Goal: Information Seeking & Learning: Learn about a topic

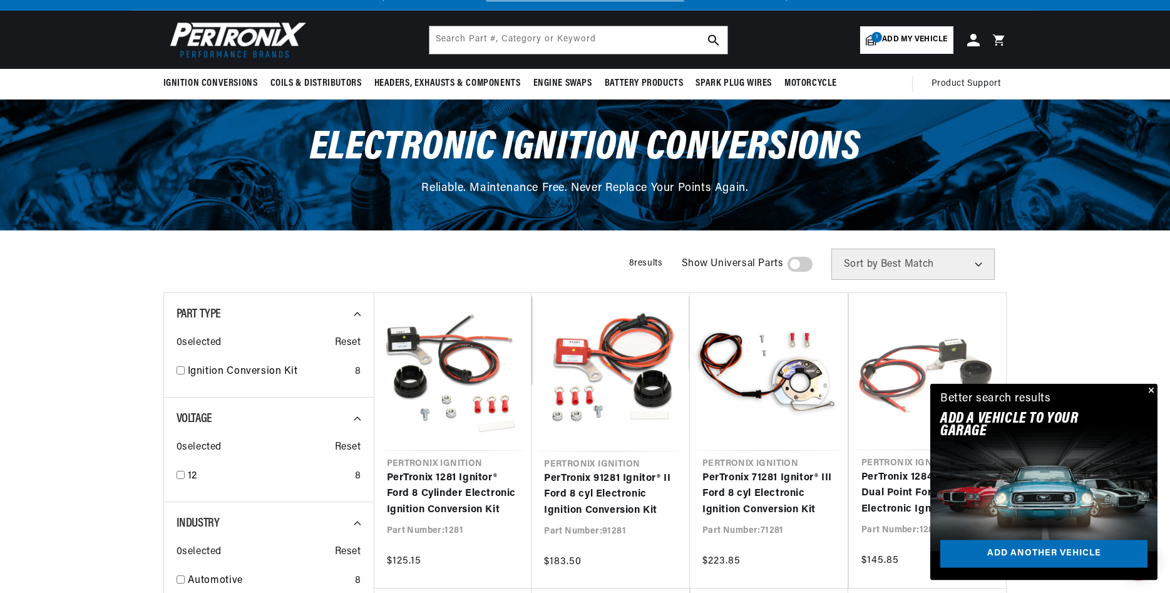
scroll to position [64, 0]
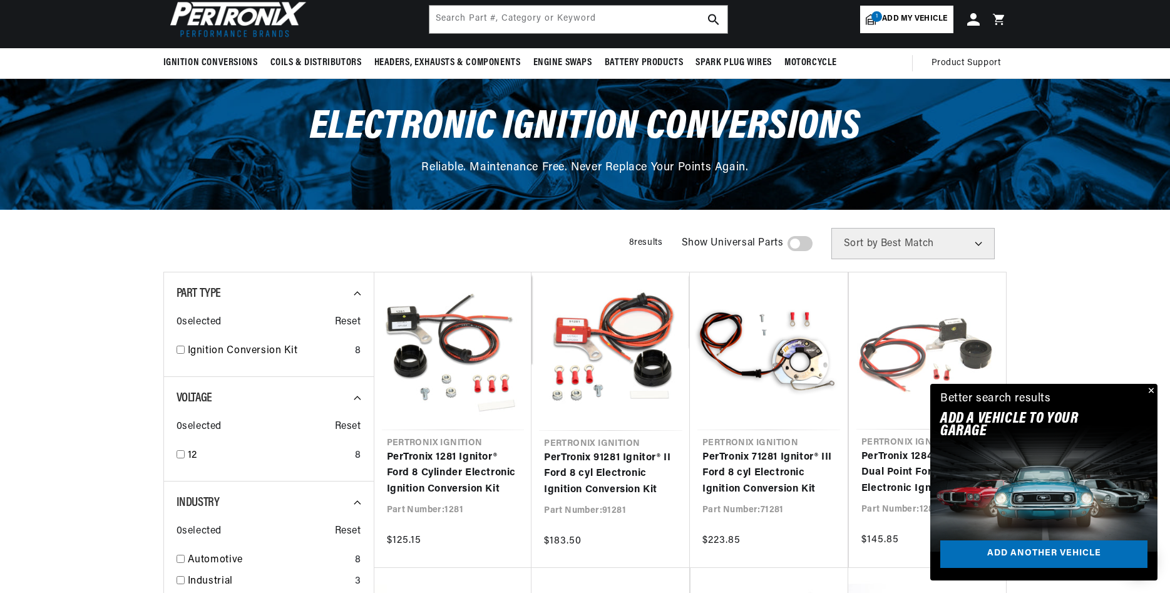
click at [1153, 389] on button "Close" at bounding box center [1149, 391] width 15 height 15
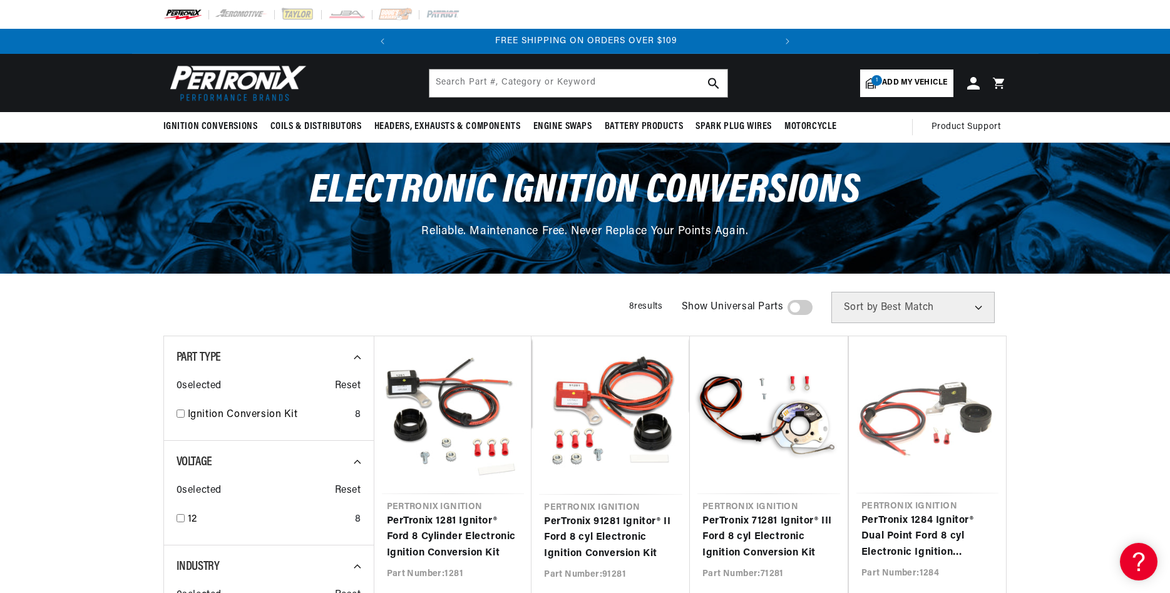
scroll to position [0, 380]
click at [894, 84] on span "Add my vehicle" at bounding box center [914, 83] width 65 height 12
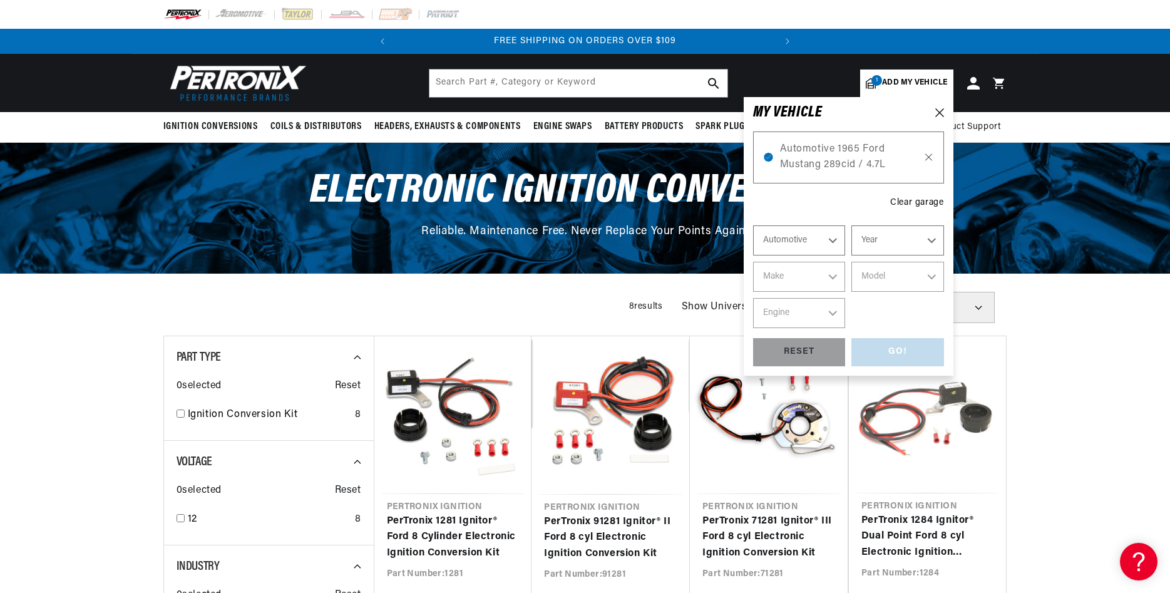
click at [928, 156] on icon at bounding box center [928, 157] width 11 height 10
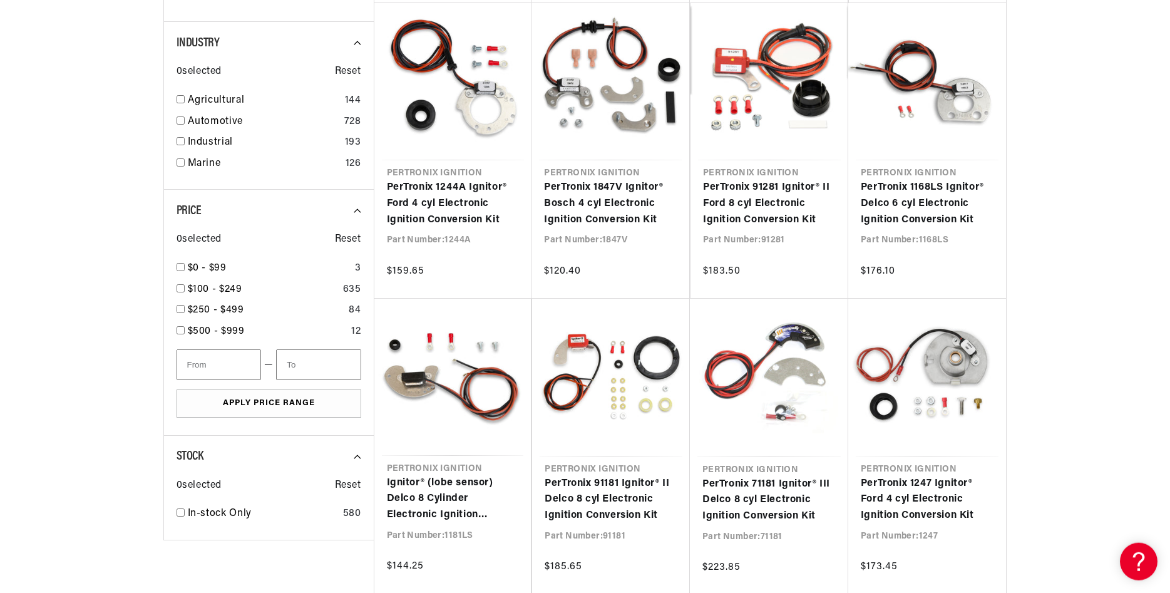
scroll to position [638, 0]
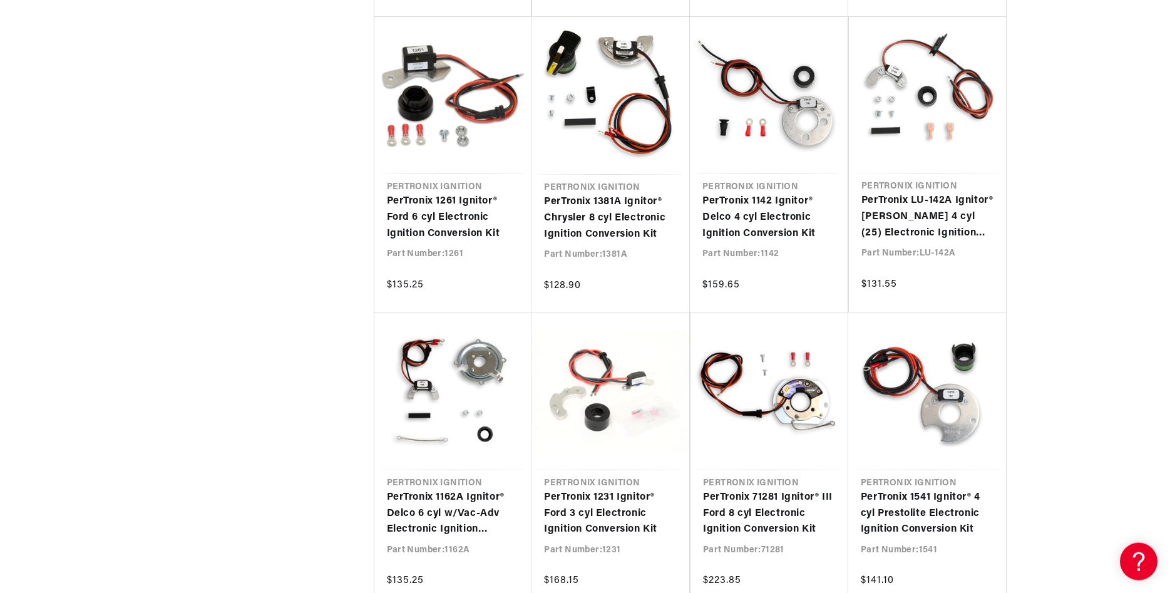
scroll to position [1213, 0]
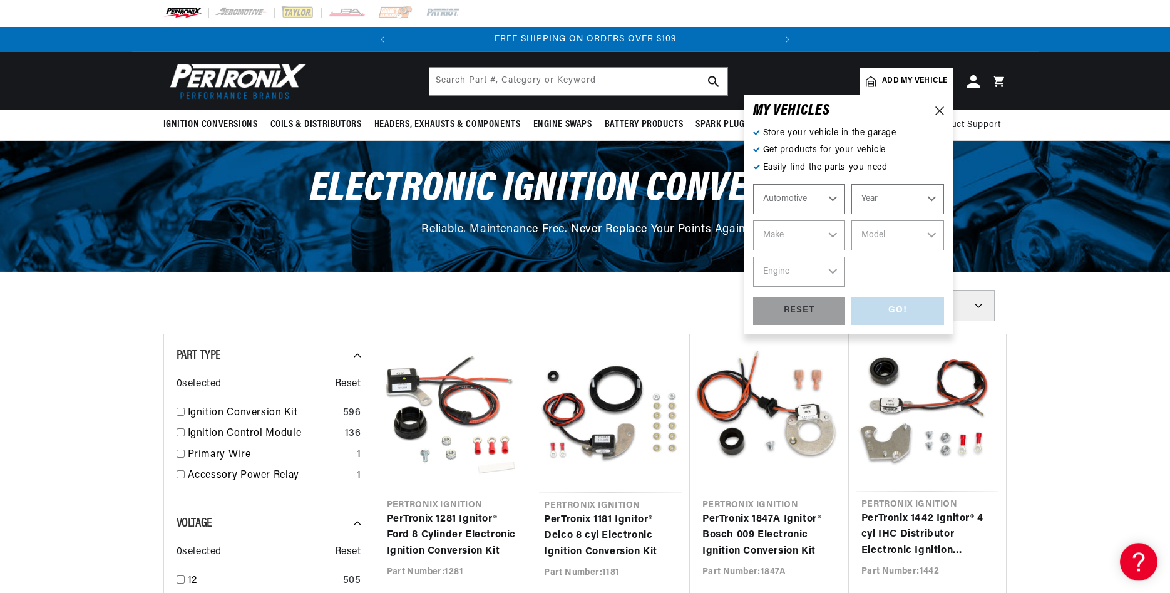
scroll to position [0, 380]
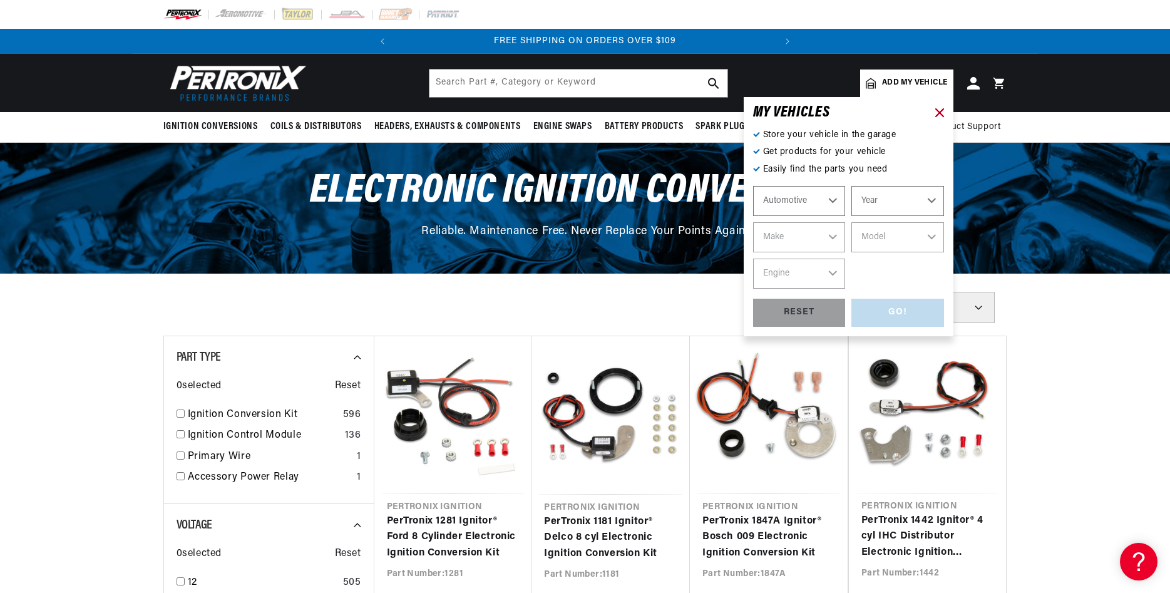
click at [941, 108] on icon at bounding box center [939, 112] width 9 height 9
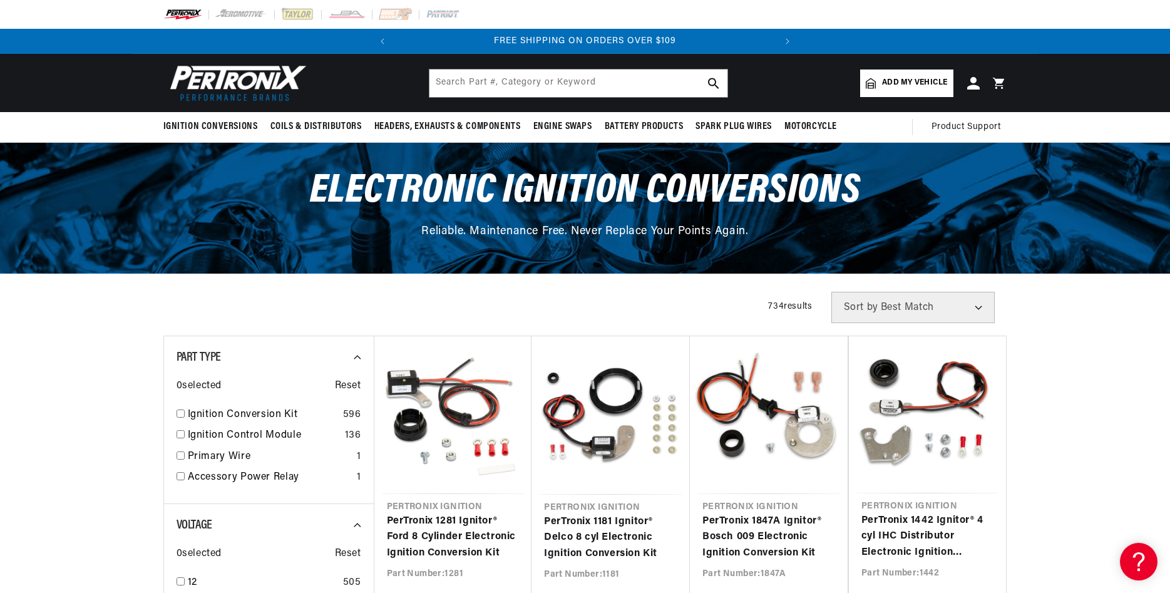
click at [897, 83] on span "Add my vehicle" at bounding box center [914, 83] width 65 height 12
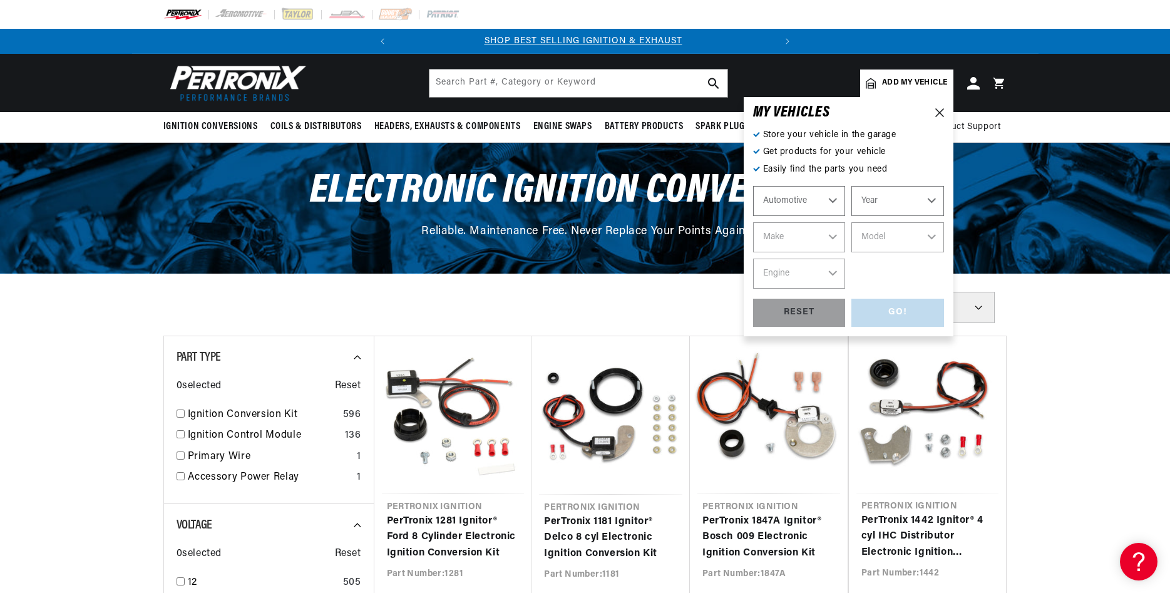
scroll to position [0, 1]
click at [753, 186] on select "Automotive Agricultural Industrial Marine Motorcycle" at bounding box center [799, 201] width 93 height 30
click option "Agricultural" at bounding box center [0, 0] width 0 height 0
select select "Agricultural"
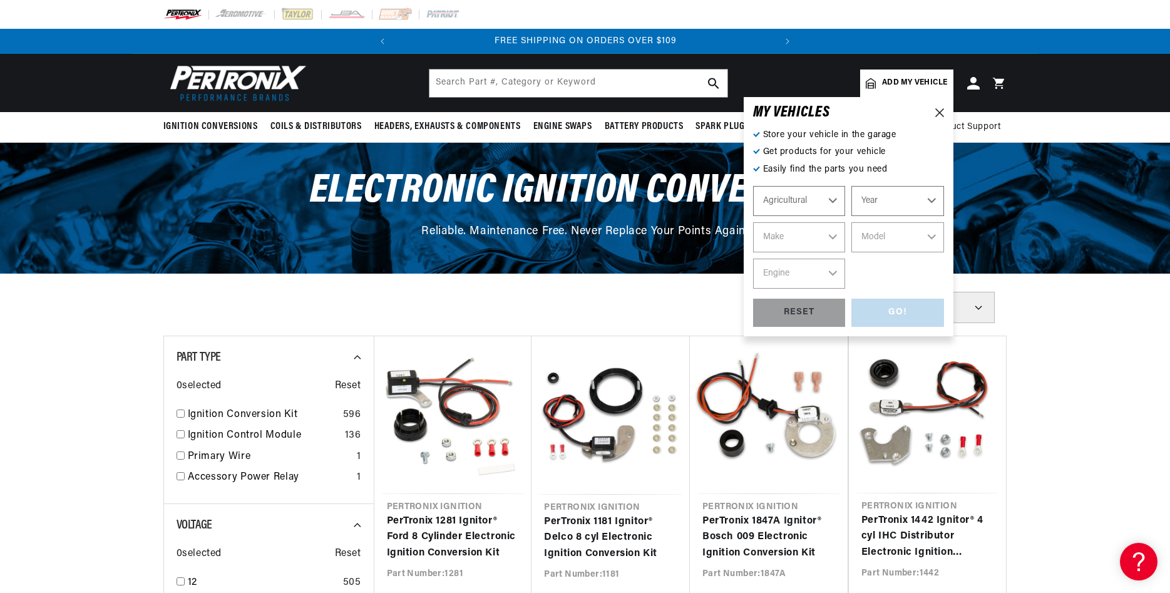
scroll to position [0, 380]
click at [851, 186] on select "Year 1970 1965 1964 1960 1959 1958 1957 1939 1938 1937" at bounding box center [897, 201] width 93 height 30
select select "1957"
click option "1957" at bounding box center [0, 0] width 0 height 0
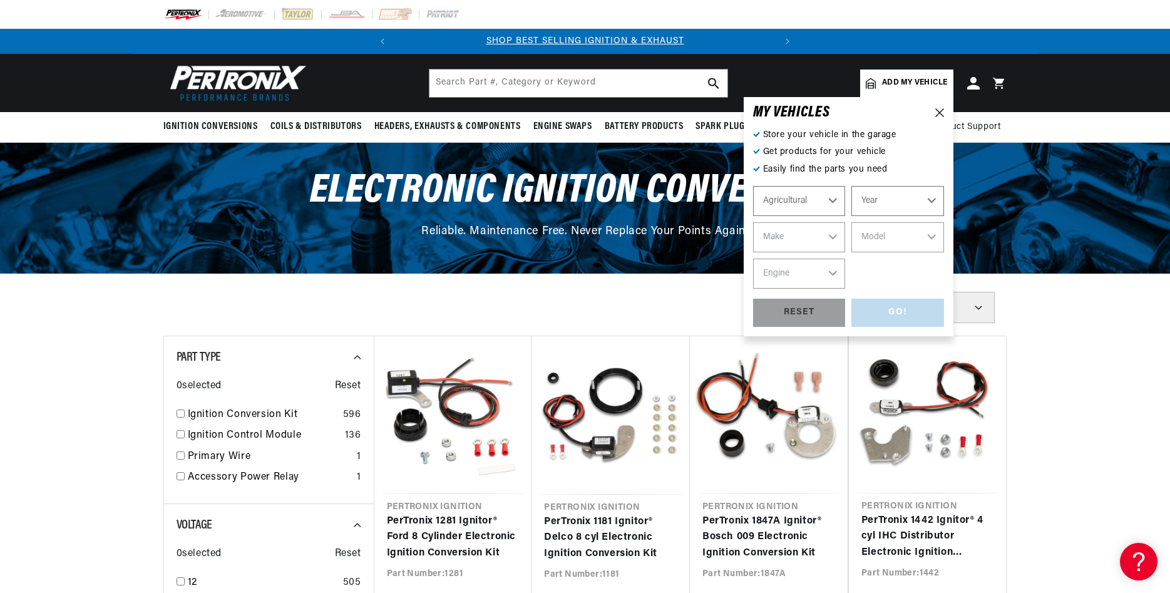
select select "1957"
click at [753, 222] on select "Make John Bean" at bounding box center [799, 237] width 93 height 30
drag, startPoint x: 834, startPoint y: 235, endPoint x: 1049, endPoint y: 332, distance: 235.8
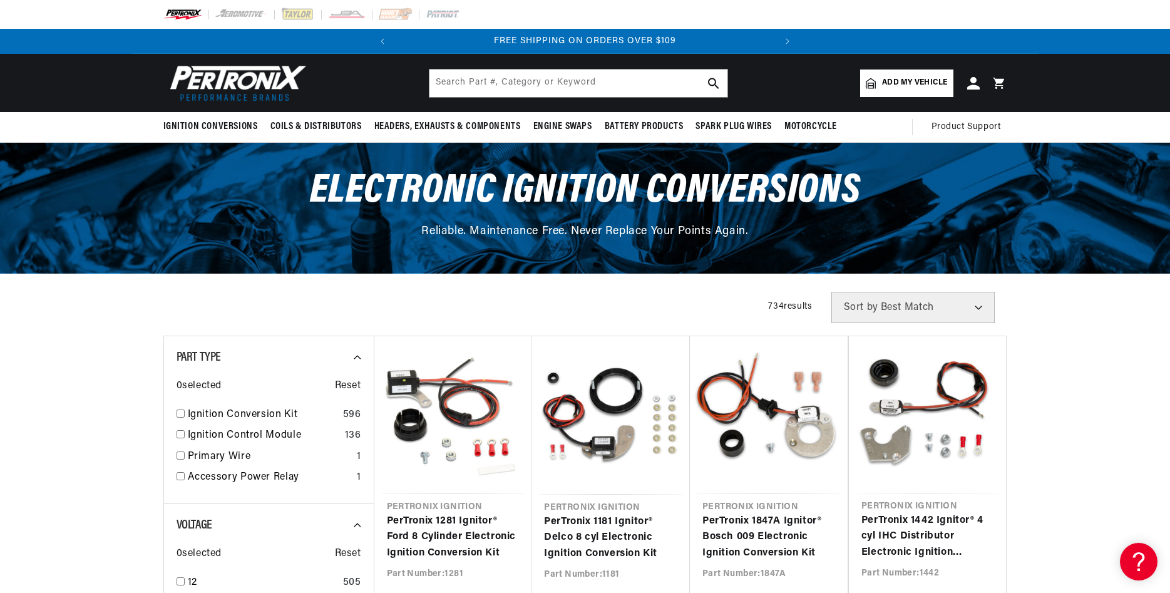
click at [912, 80] on span "Add my vehicle" at bounding box center [914, 83] width 65 height 12
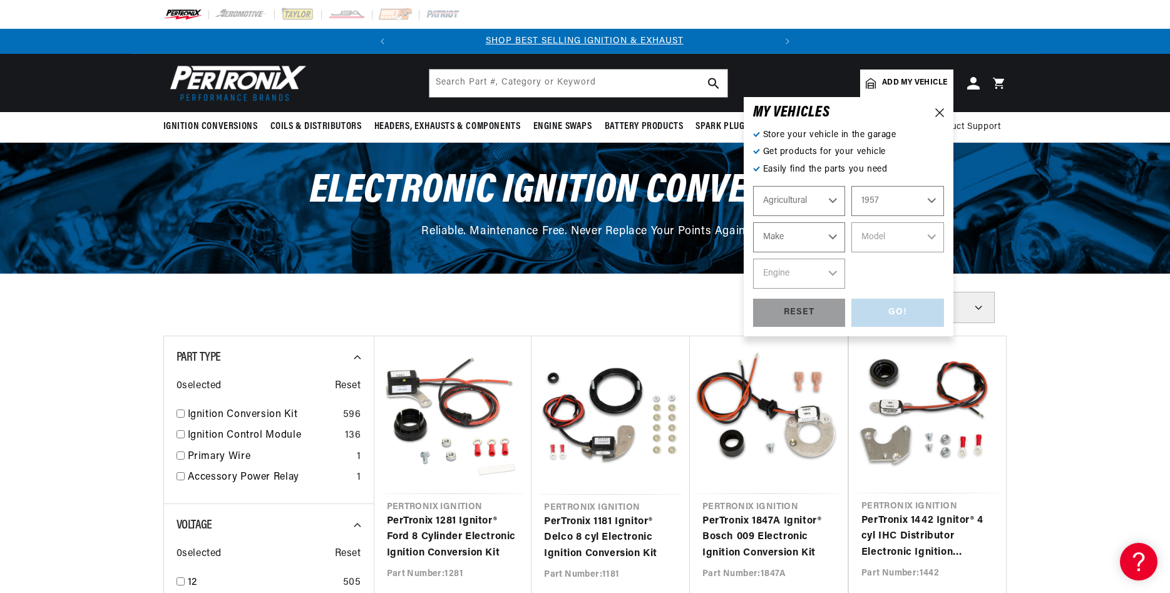
scroll to position [0, 0]
click at [851, 186] on select "1970 1965 1964 1960 1959 1958 1957 1939 1938 1937" at bounding box center [897, 201] width 93 height 30
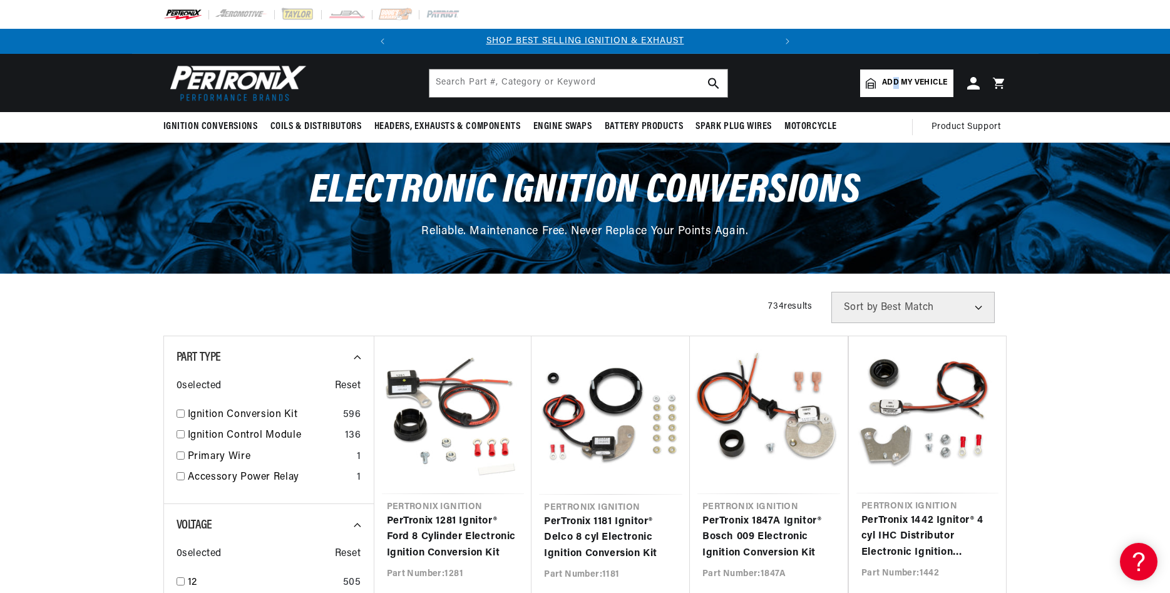
click at [896, 86] on span "Add my vehicle" at bounding box center [914, 83] width 65 height 12
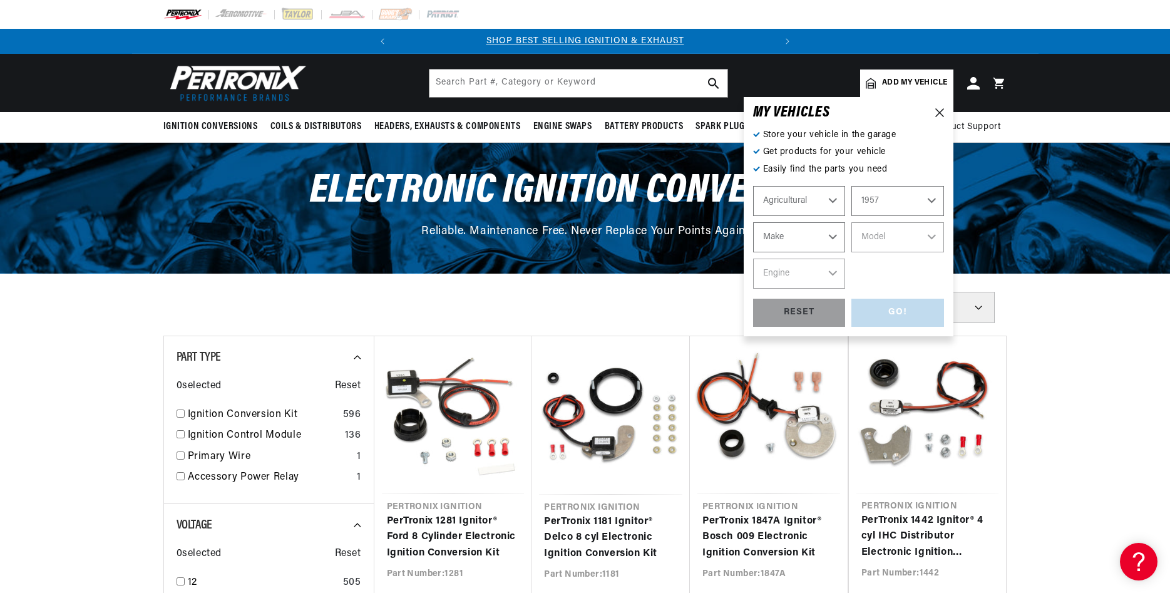
click at [753, 222] on select "Make John Bean" at bounding box center [799, 237] width 93 height 30
click at [824, 312] on div "RESET" at bounding box center [799, 313] width 93 height 28
select select "Automotive"
select select "Year"
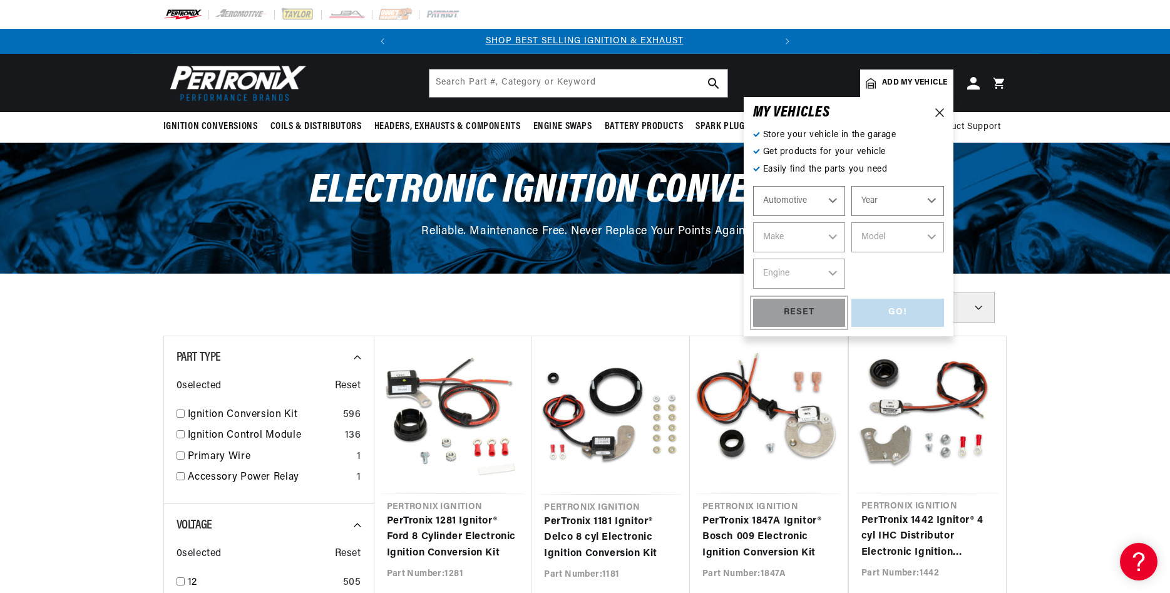
scroll to position [0, 0]
click at [753, 186] on select "Automotive Agricultural Industrial Marine Motorcycle" at bounding box center [799, 201] width 93 height 30
click option "Agricultural" at bounding box center [0, 0] width 0 height 0
select select "Agricultural"
click at [851, 186] on select "Year 1970 1965 1964 1960 1959 1958 1957 1939 1938 1937" at bounding box center [897, 201] width 93 height 30
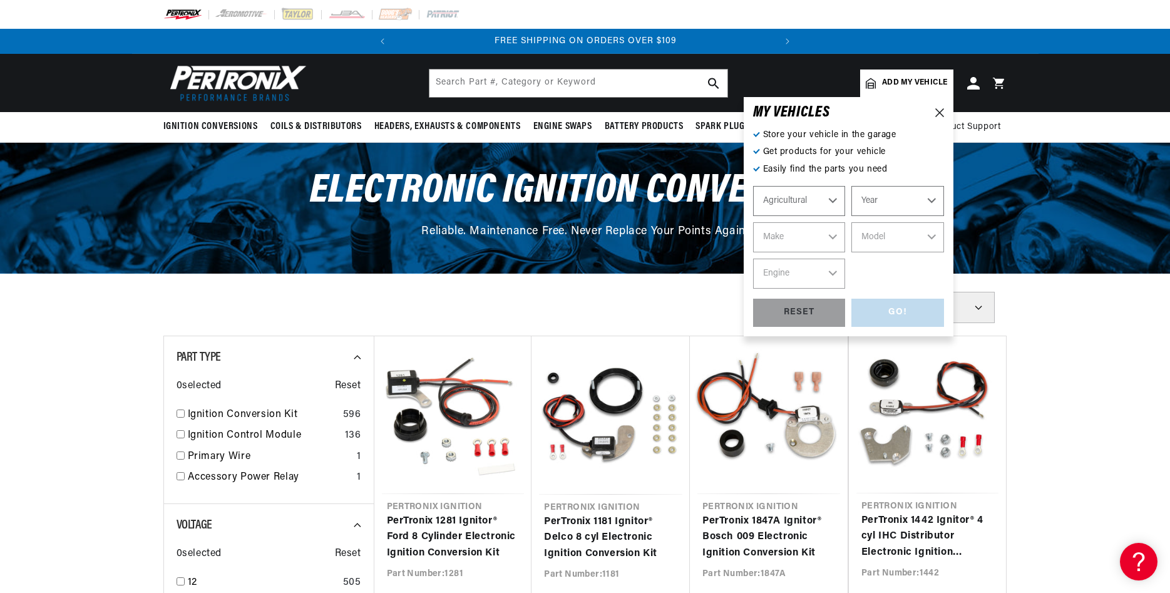
scroll to position [0, 380]
select select "1957"
click option "1957" at bounding box center [0, 0] width 0 height 0
select select "1957"
click at [753, 222] on select "Make John Bean" at bounding box center [799, 237] width 93 height 30
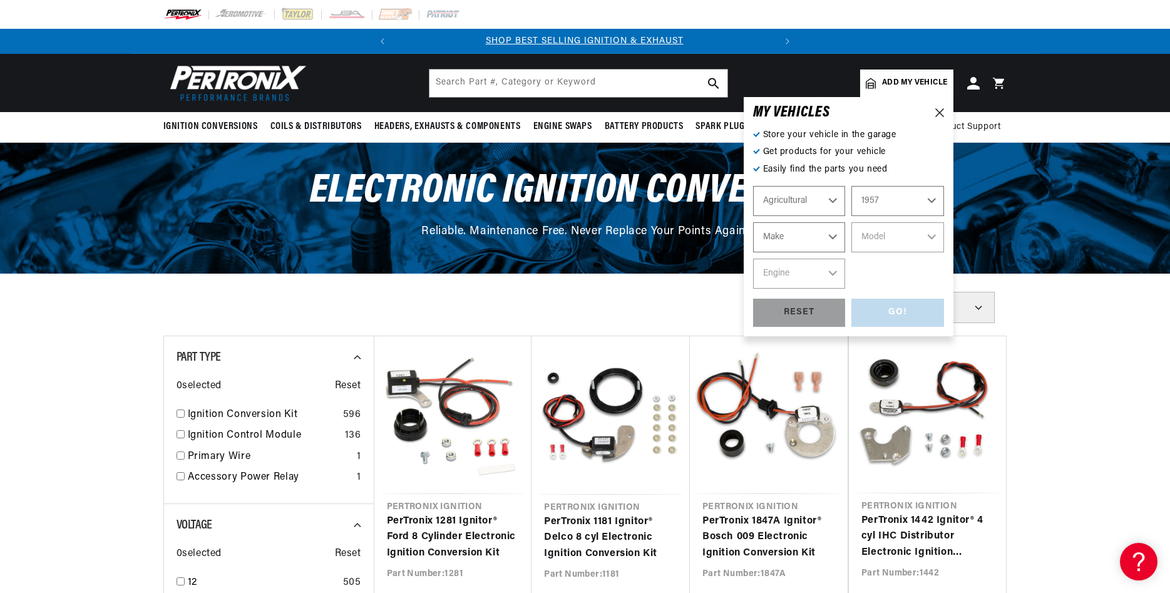
scroll to position [0, 0]
drag, startPoint x: 835, startPoint y: 235, endPoint x: 1069, endPoint y: 332, distance: 252.8
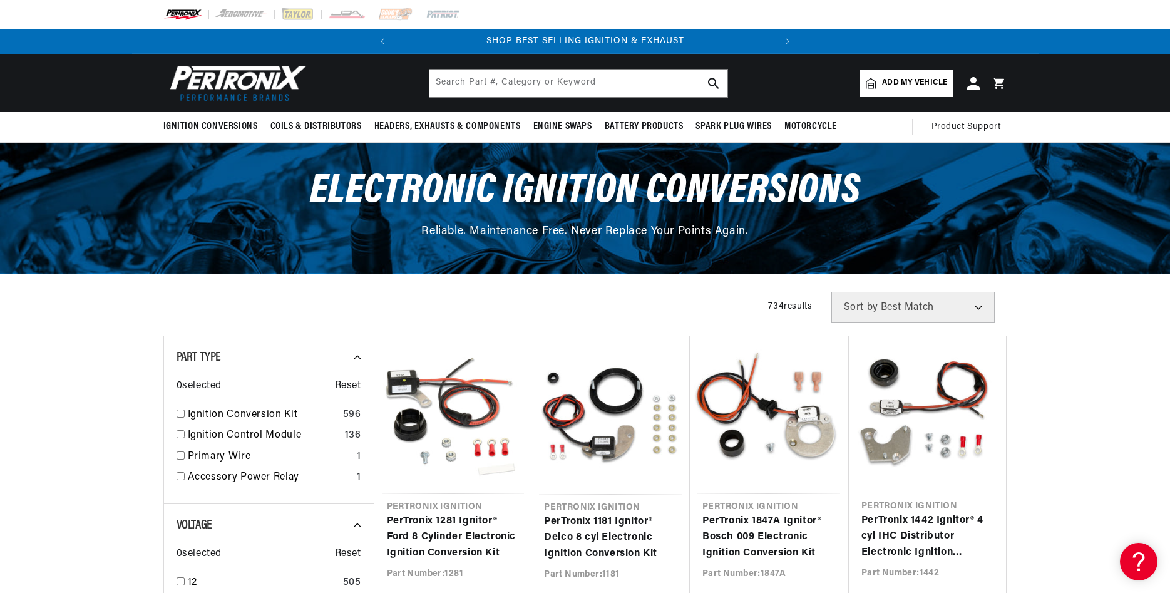
click at [475, 79] on input "text" at bounding box center [578, 83] width 298 height 28
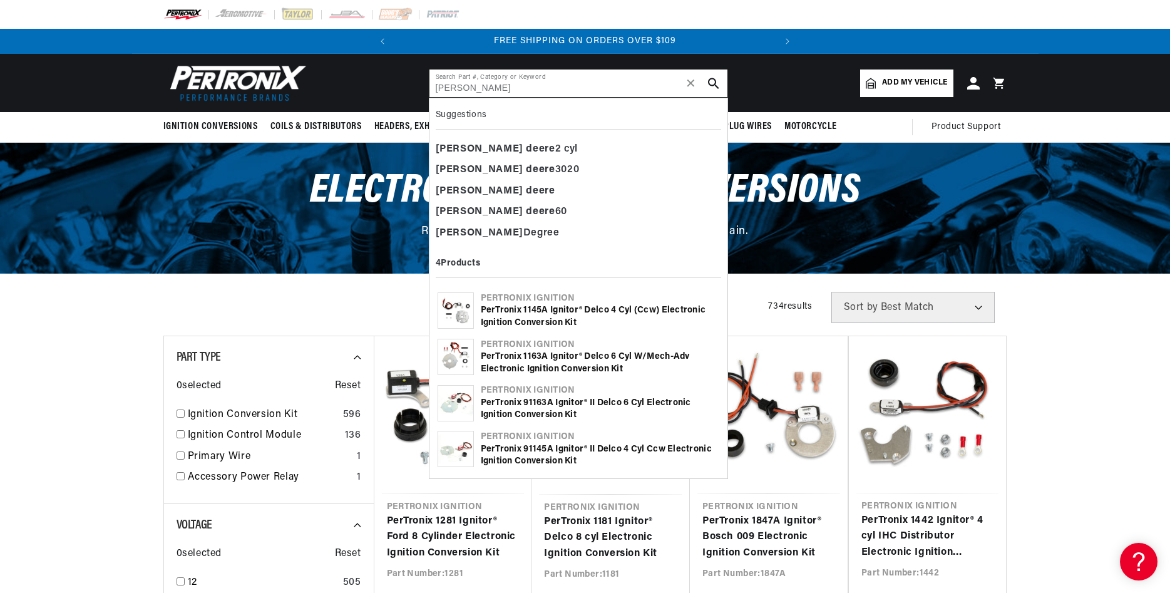
type input "john deere"
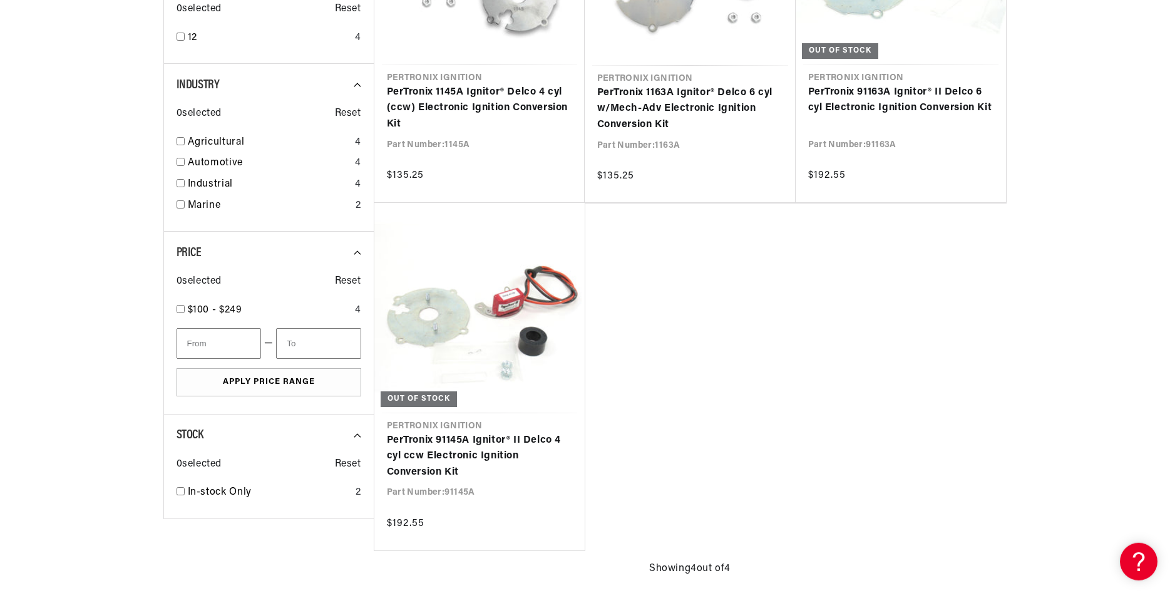
scroll to position [447, 0]
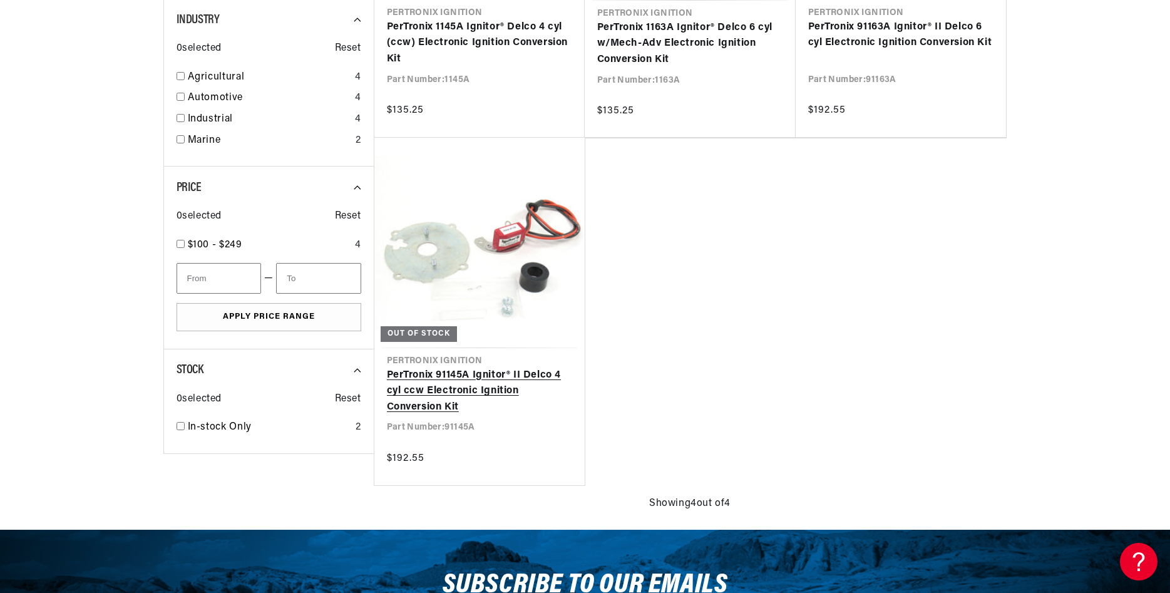
click at [518, 367] on link "PerTronix 91145A Ignitor® II Delco 4 cyl ccw Electronic Ignition Conversion Kit" at bounding box center [479, 391] width 185 height 48
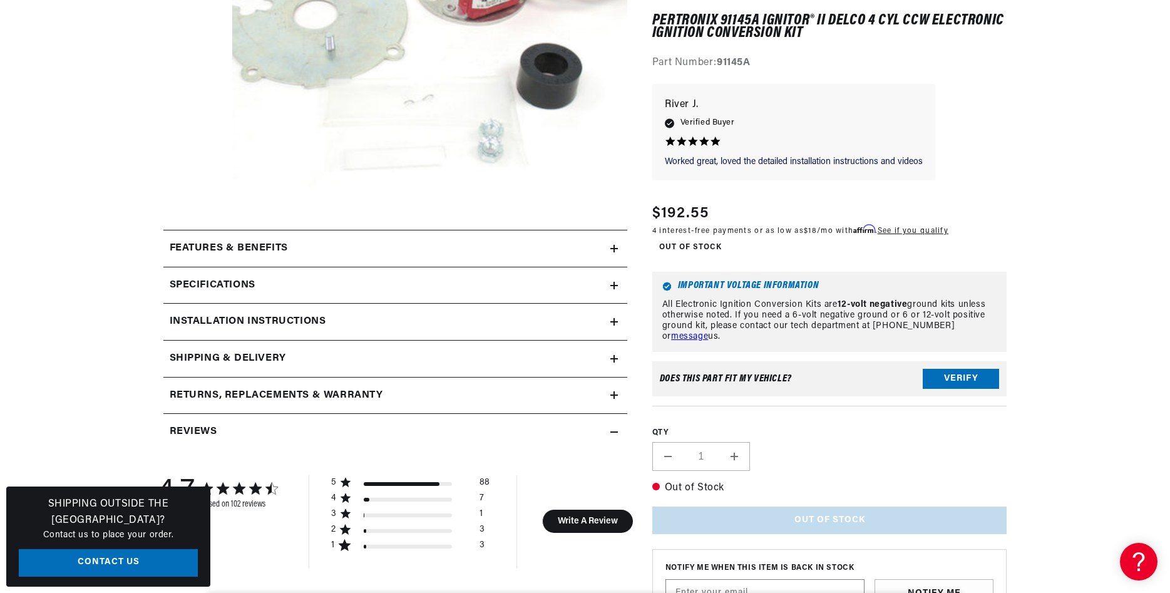
scroll to position [447, 0]
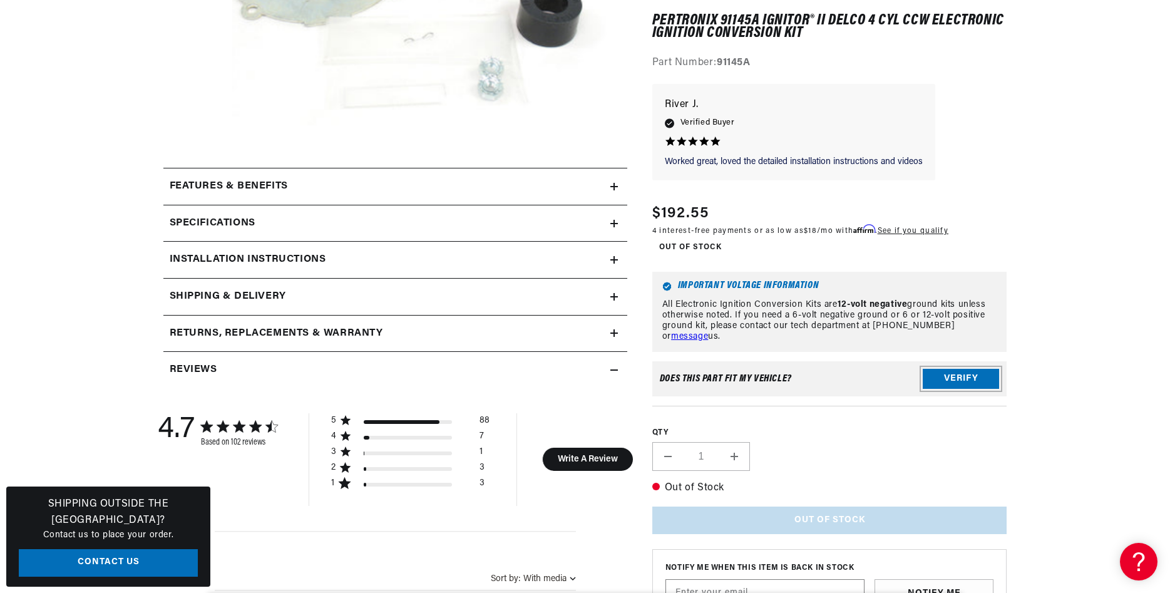
click at [940, 376] on button "Verify" at bounding box center [960, 379] width 76 height 20
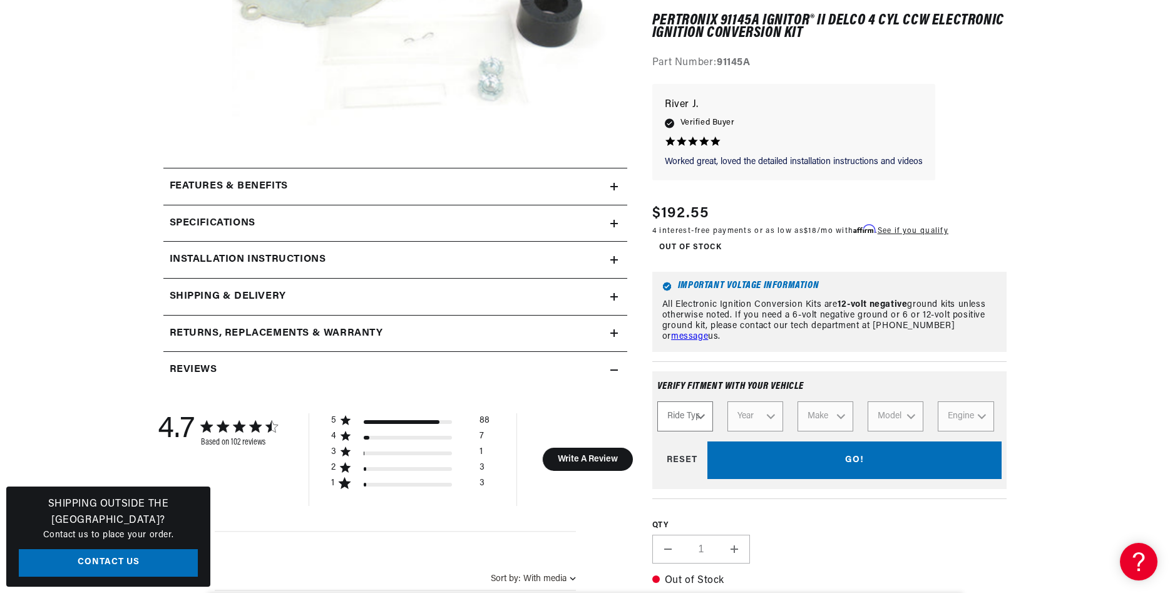
scroll to position [0, 0]
click at [657, 402] on select "Ride Type Automotive Agricultural Industrial Marine Motorcycle" at bounding box center [685, 417] width 56 height 30
select select "Agricultural"
click option "Agricultural" at bounding box center [0, 0] width 0 height 0
select select "Agricultural"
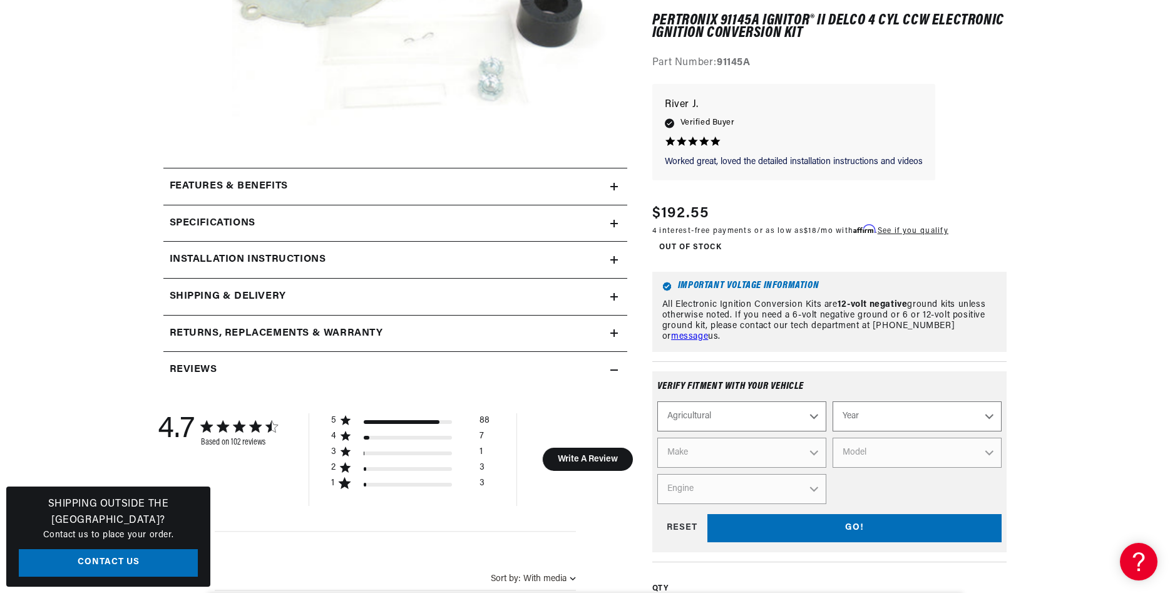
click at [832, 402] on select "Year 1970 1965 1964 1960 1959 1958 1957 1939 1938 1937" at bounding box center [916, 417] width 169 height 30
select select "1957"
click option "1957" at bounding box center [0, 0] width 0 height 0
select select "1957"
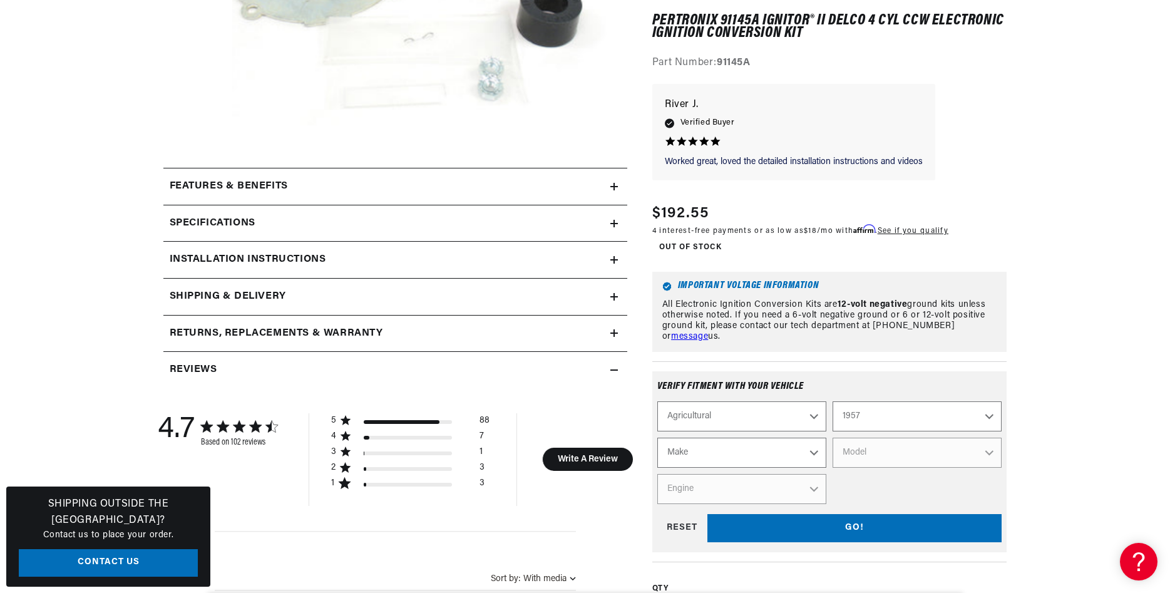
click at [657, 438] on select "Make John Bean" at bounding box center [741, 453] width 169 height 30
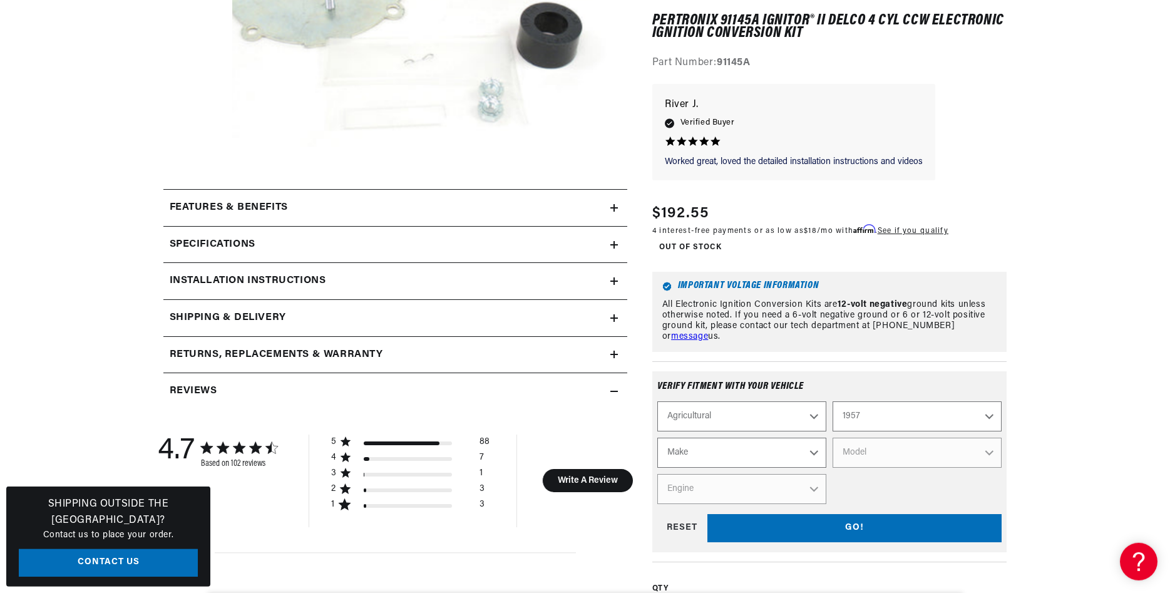
scroll to position [0, 0]
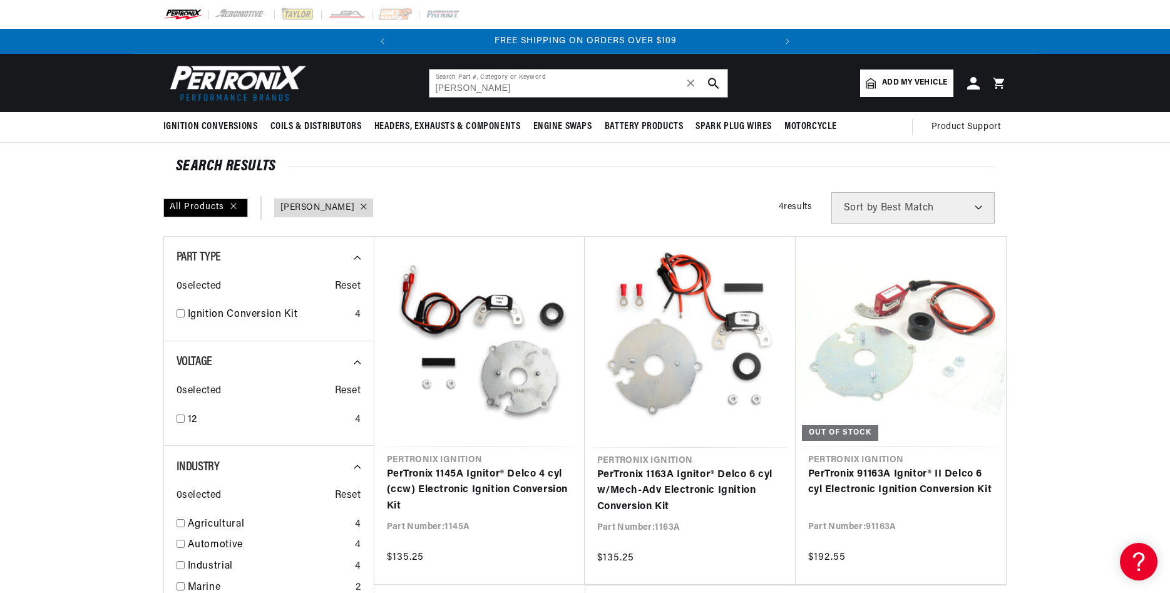
scroll to position [0, 380]
click at [492, 86] on input "john deere" at bounding box center [578, 83] width 298 height 28
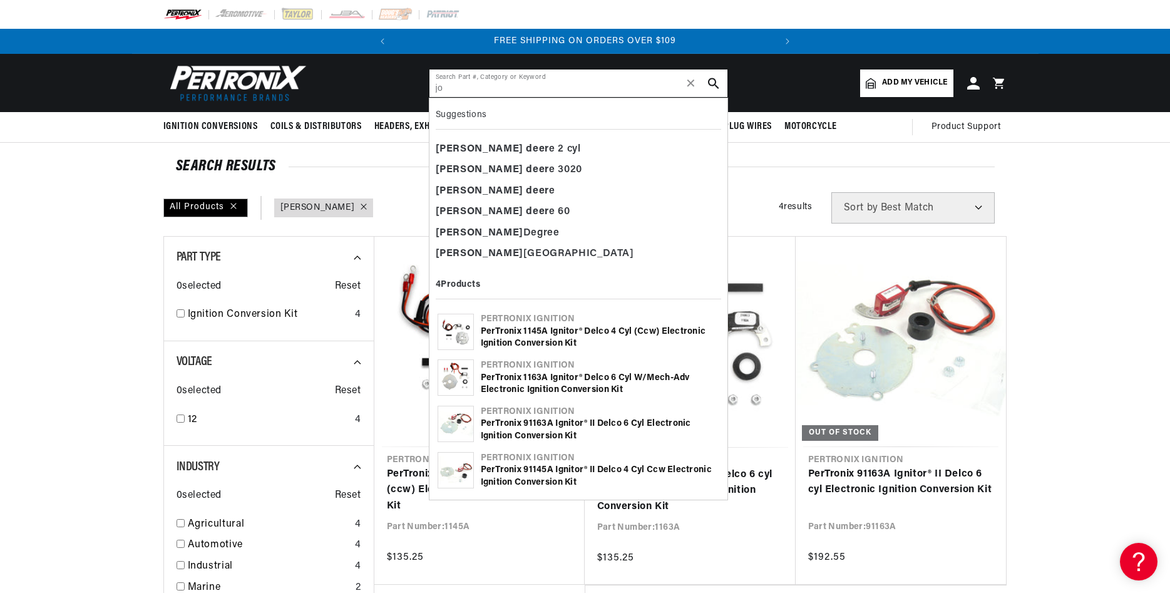
type input "j"
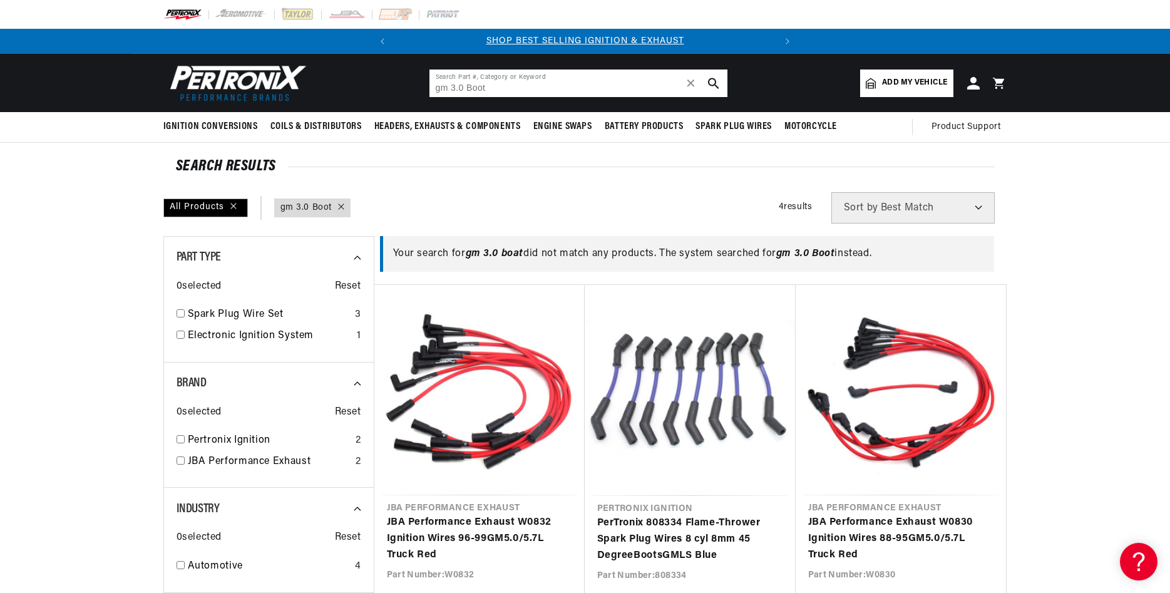
click at [492, 86] on input "gm 3.0 Boot" at bounding box center [578, 83] width 298 height 28
type input "g"
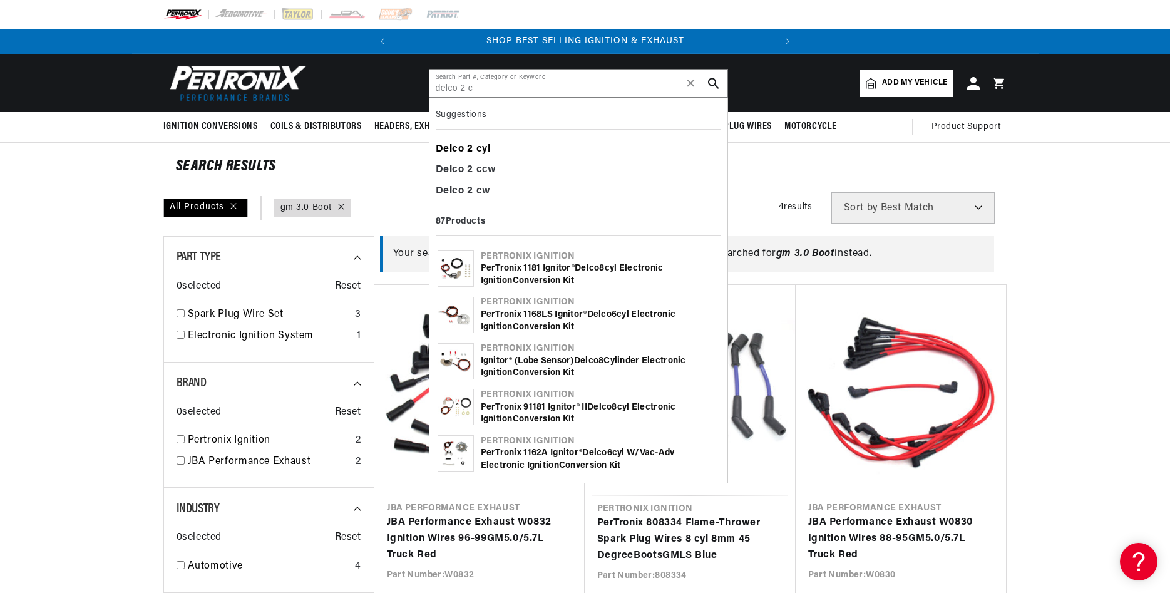
click at [462, 145] on b "Delco" at bounding box center [450, 149] width 29 height 10
type input "Delco 2 cyl"
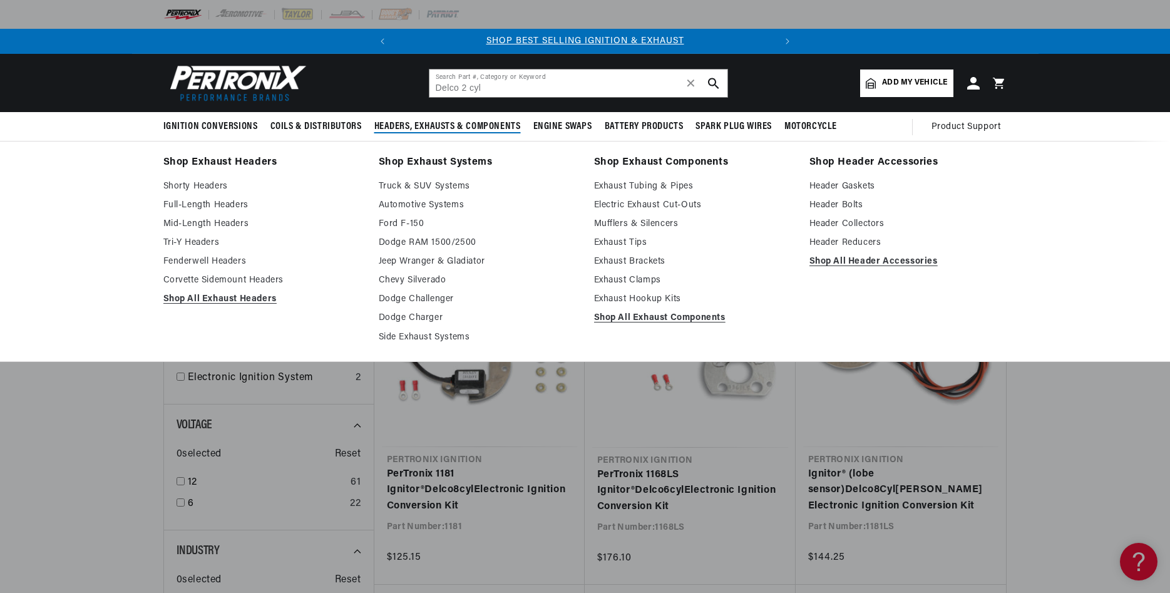
click at [1047, 263] on div "Shop Exhaust Headers Shorty Headers Full-Length Headers Mid-Length Headers Tri-…" at bounding box center [585, 251] width 1170 height 220
click at [1076, 227] on div "Shop Exhaust Headers Shorty Headers Full-Length Headers Mid-Length Headers Tri-…" at bounding box center [585, 251] width 1170 height 220
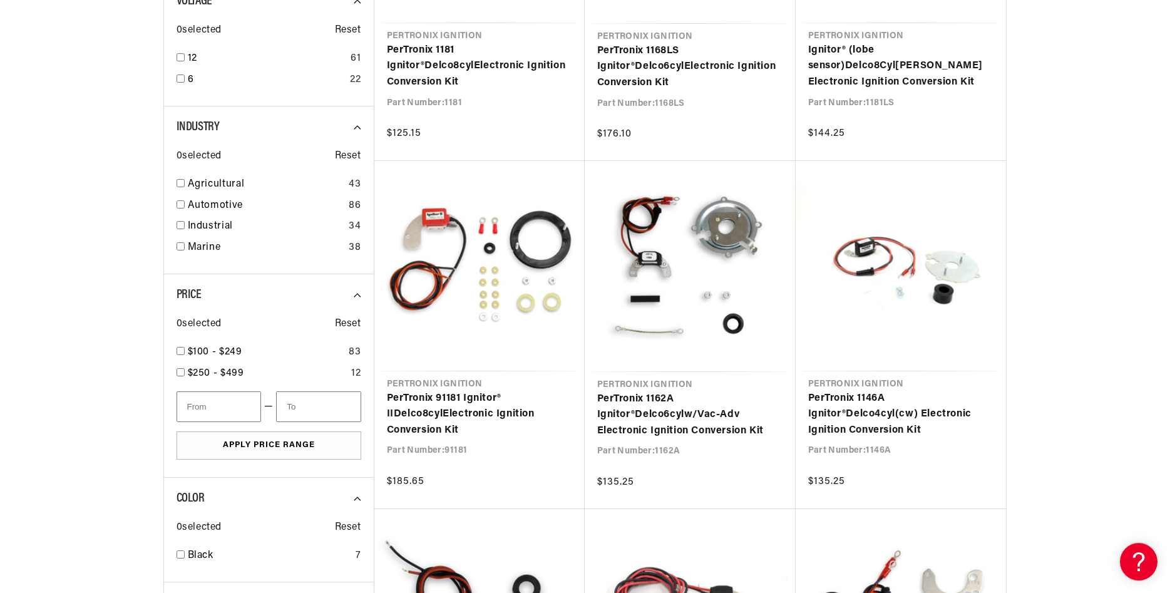
scroll to position [638, 0]
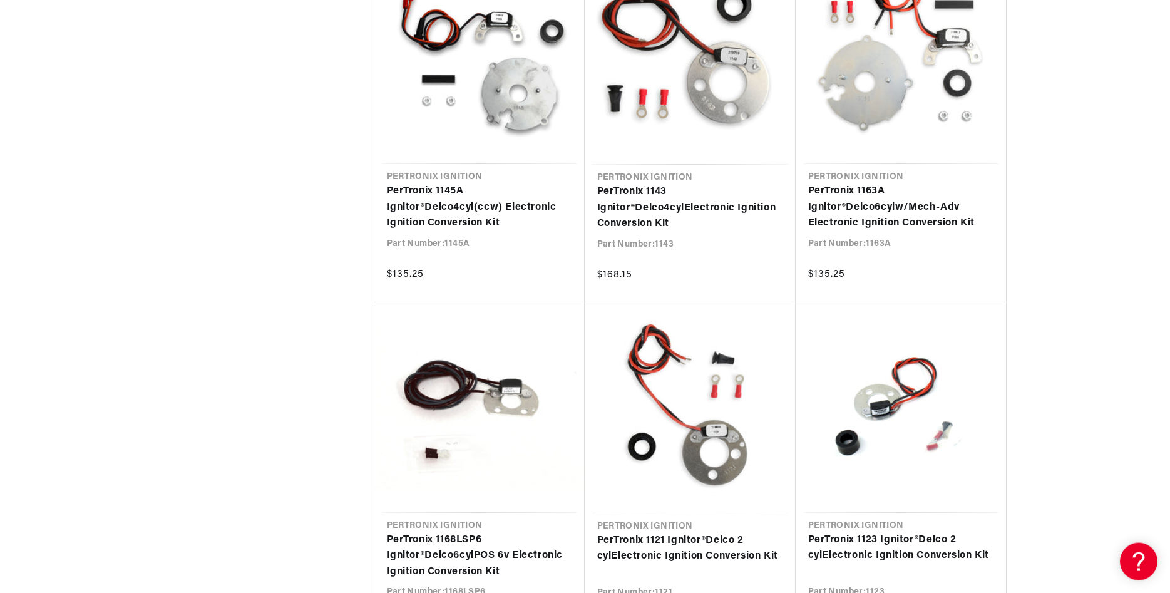
scroll to position [1724, 0]
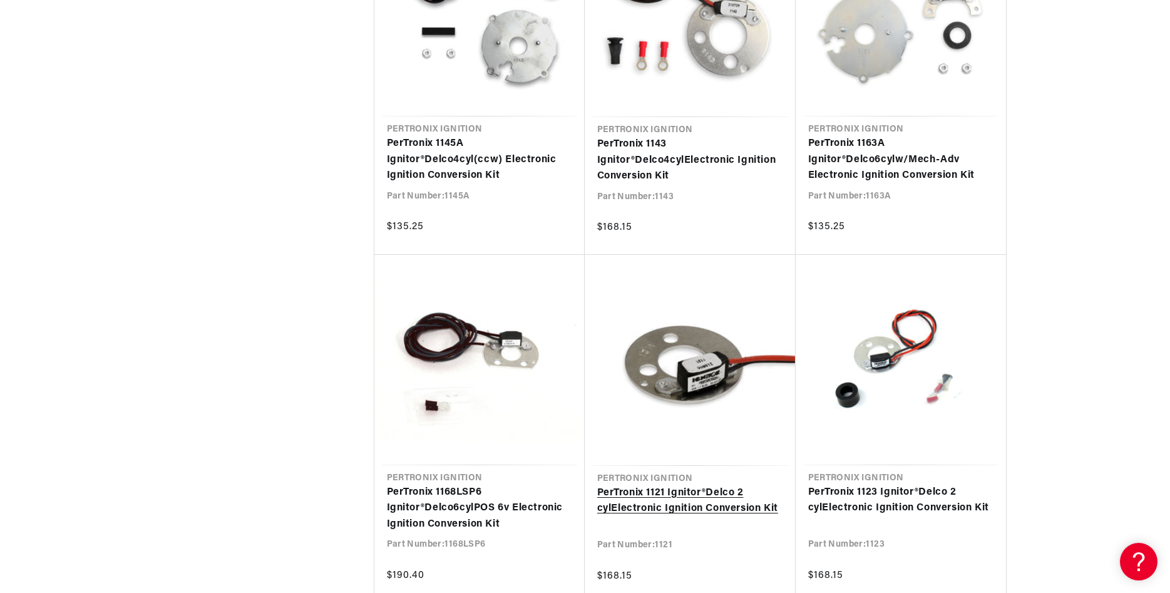
click at [753, 485] on link "PerTronix 1121 Ignitor® Delco 2 cyl Electronic Ignition Conversion Kit" at bounding box center [690, 501] width 186 height 32
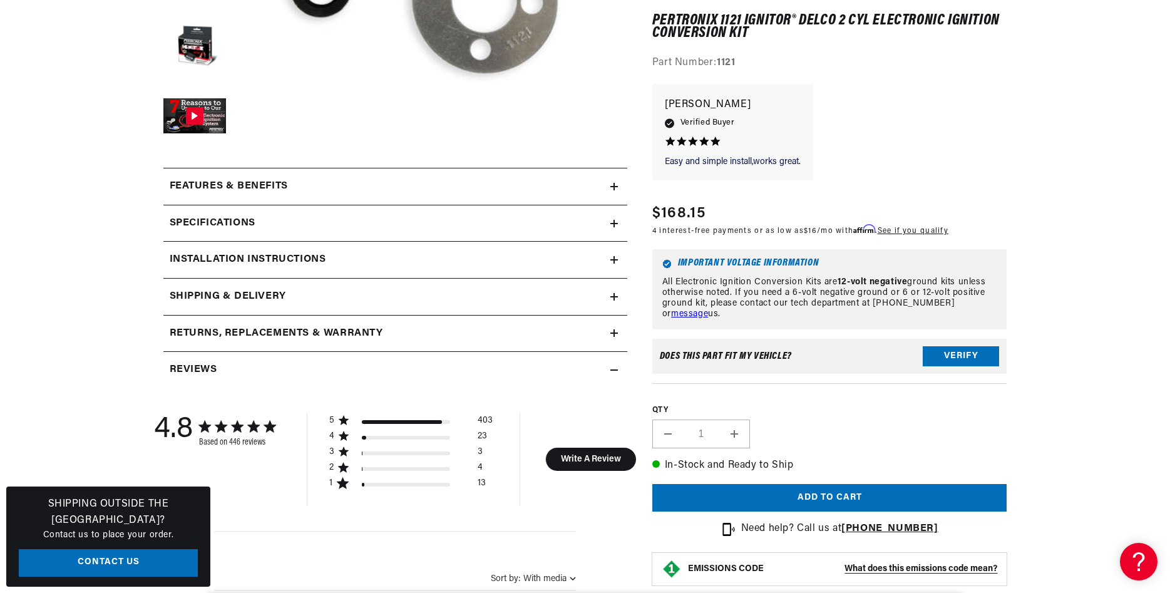
scroll to position [0, 380]
click at [956, 357] on button "Verify" at bounding box center [960, 357] width 76 height 20
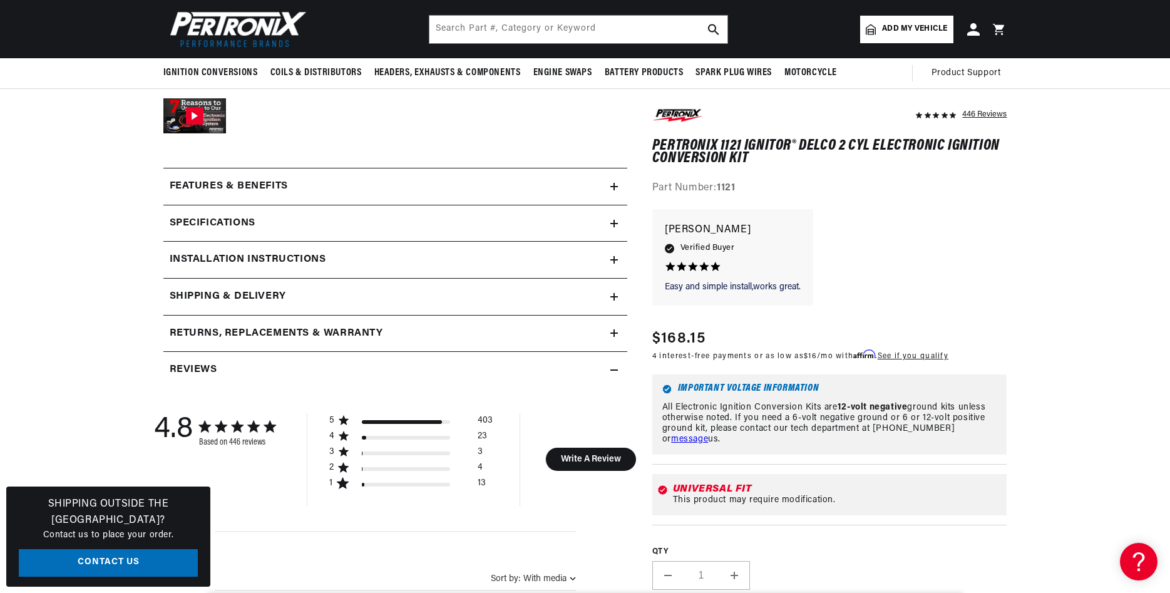
scroll to position [0, 0]
click at [239, 222] on h2 "Specifications" at bounding box center [213, 223] width 86 height 16
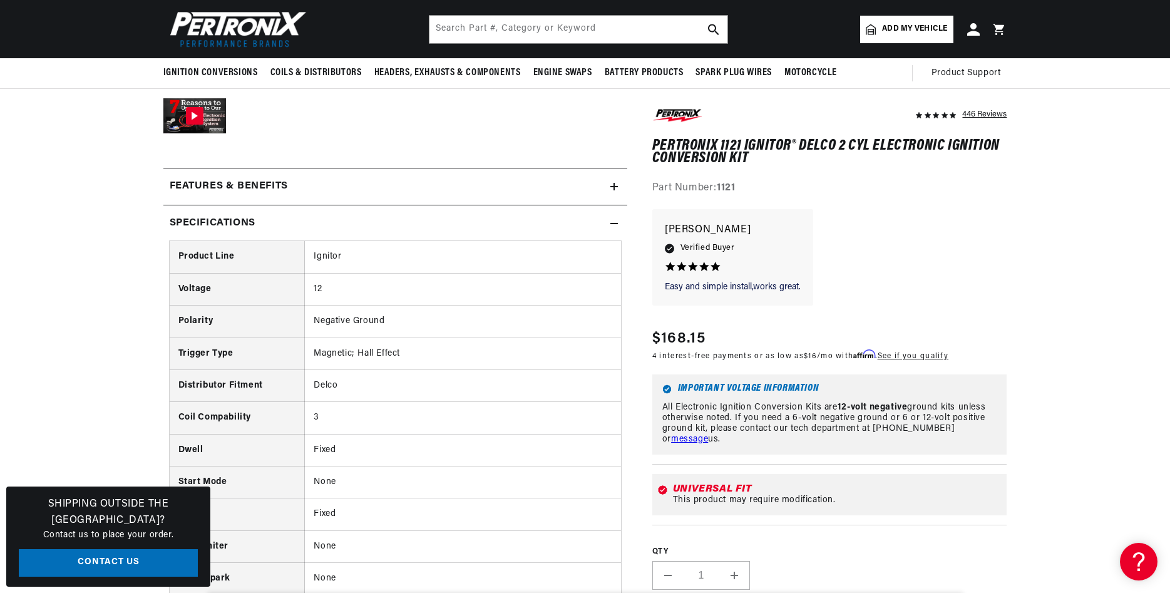
scroll to position [0, 380]
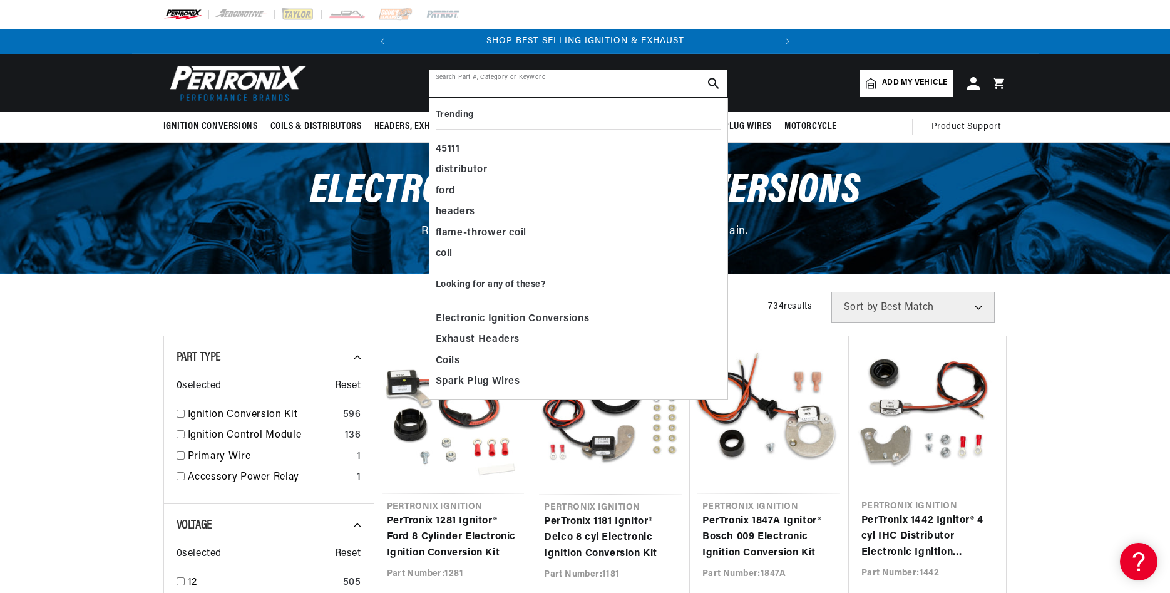
click at [474, 81] on input "text" at bounding box center [578, 83] width 298 height 28
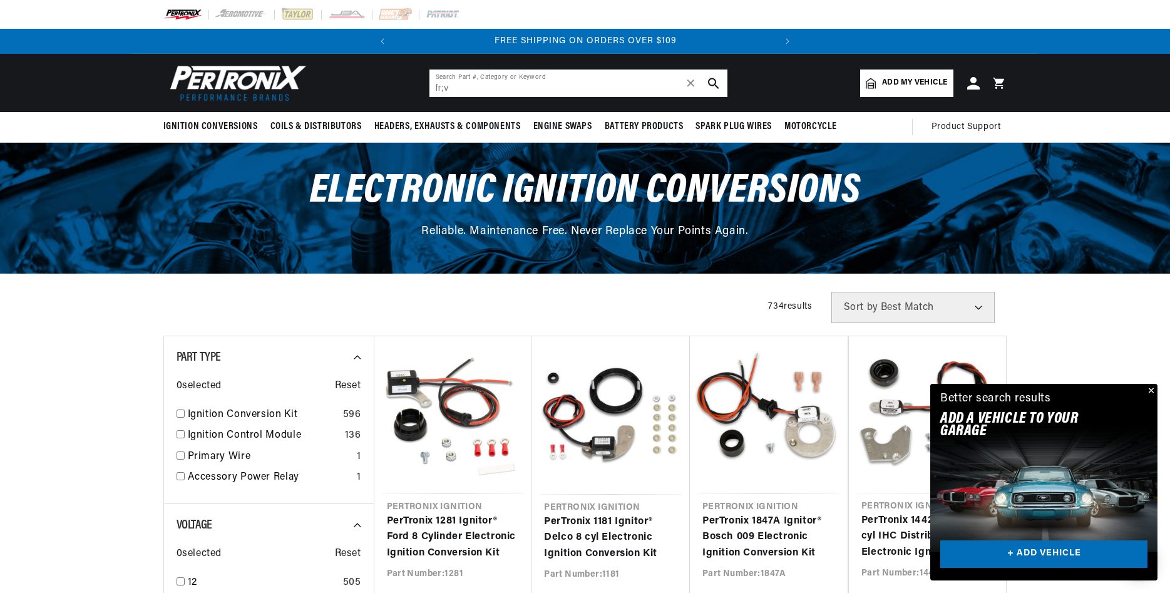
scroll to position [0, 380]
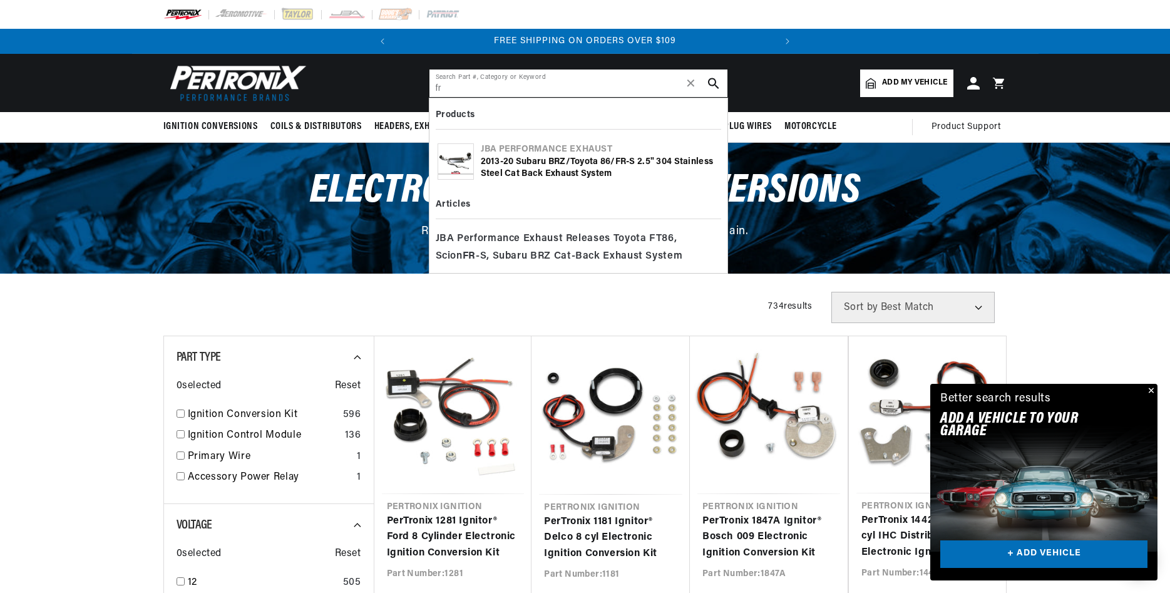
type input "f"
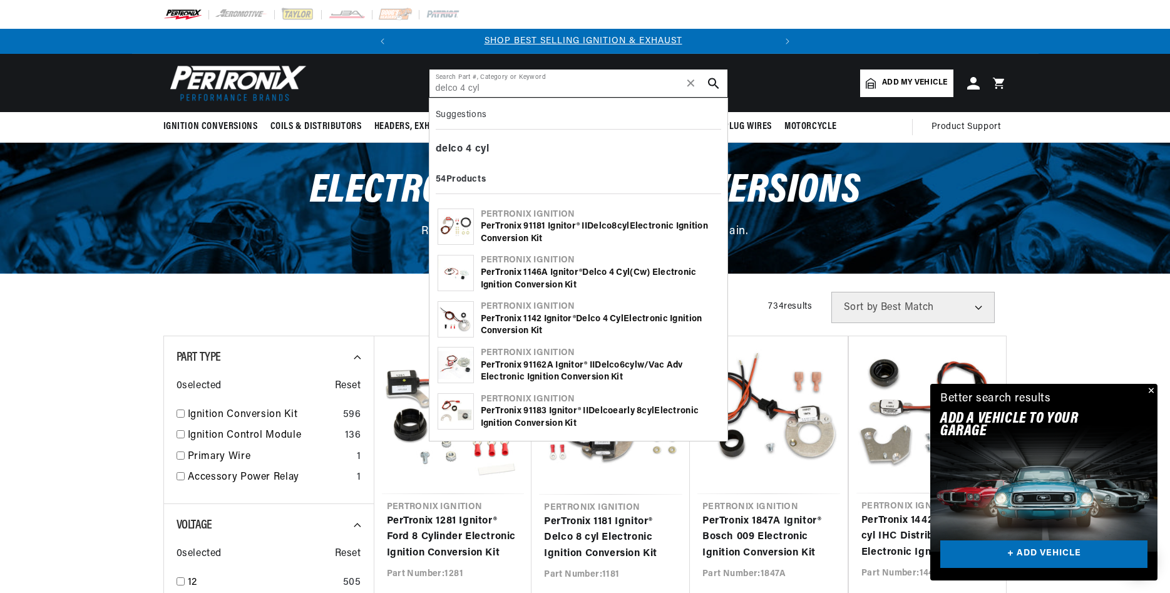
scroll to position [0, 0]
type input "delco 4 cyl"
click at [462, 146] on b "delco" at bounding box center [450, 149] width 28 height 10
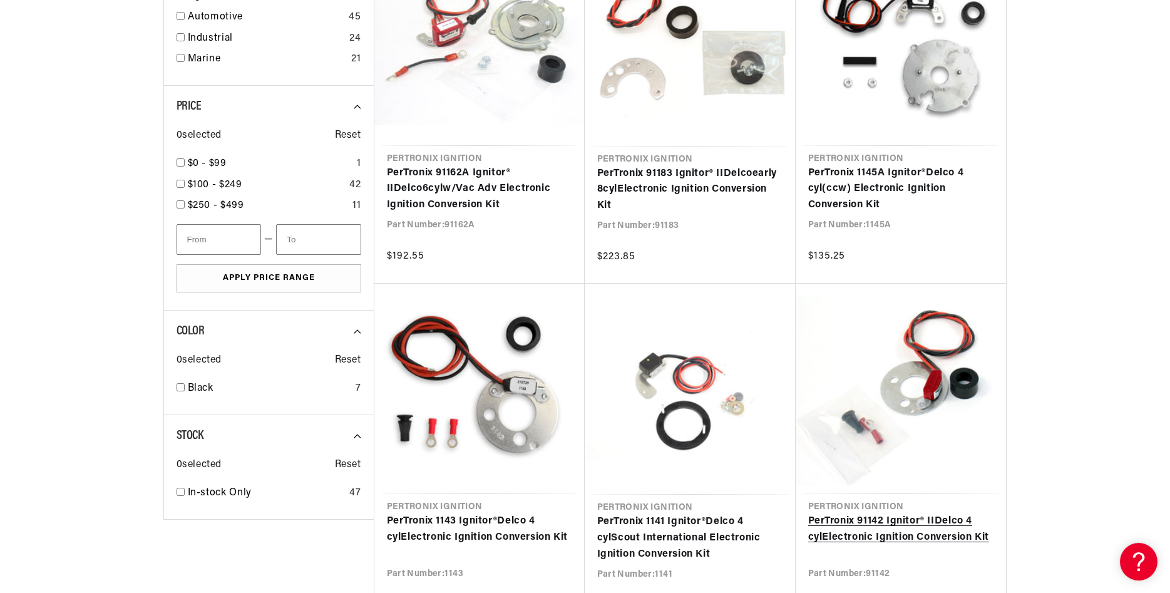
scroll to position [702, 0]
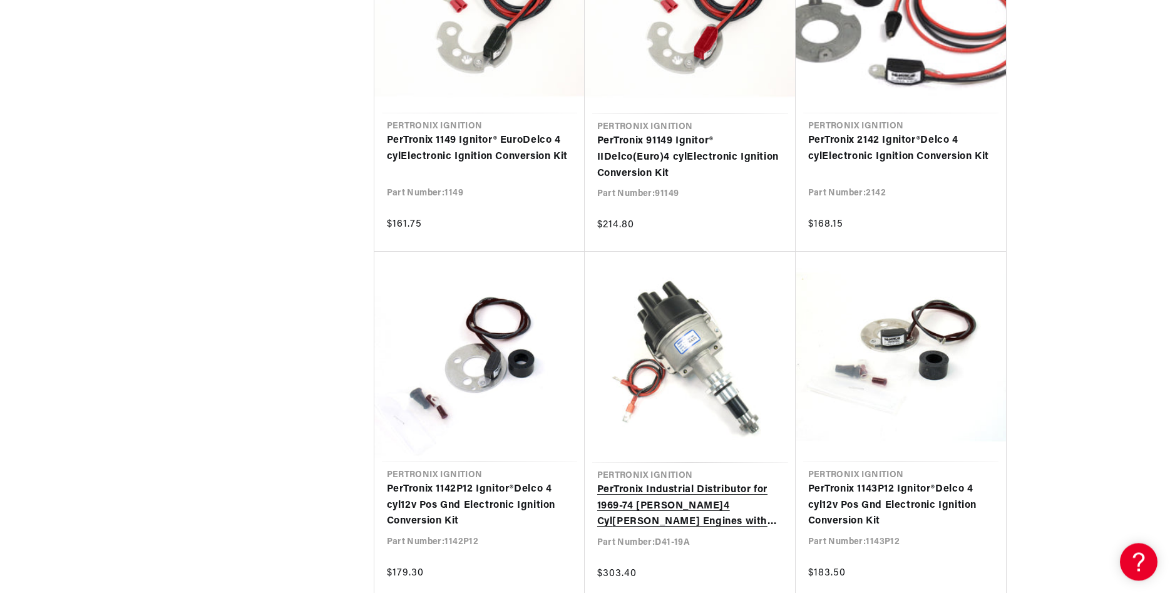
scroll to position [2426, 0]
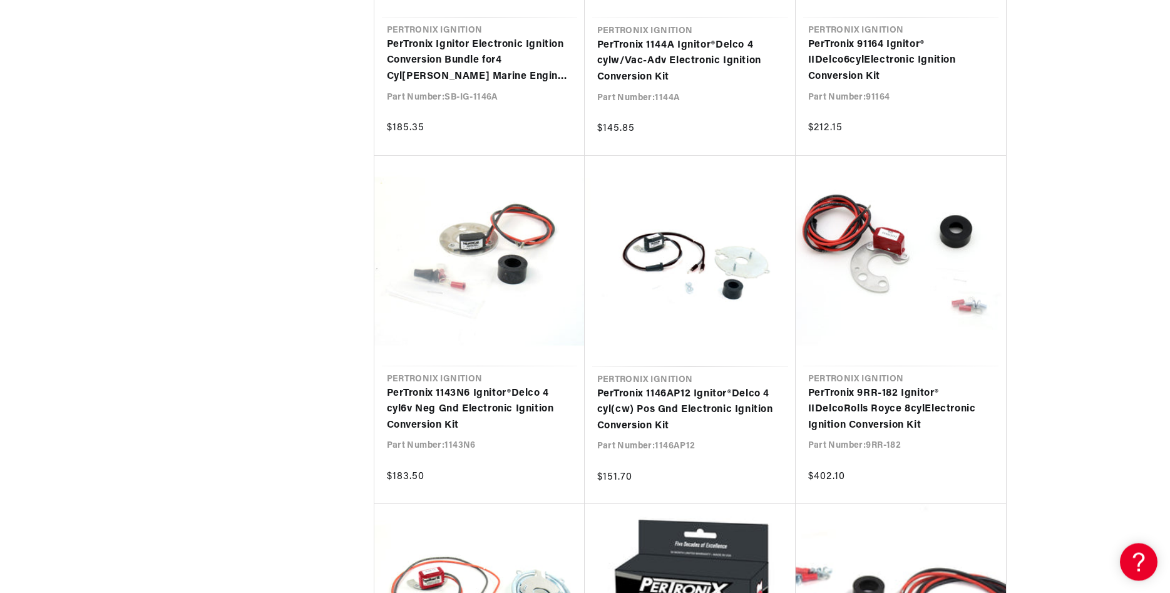
scroll to position [3830, 0]
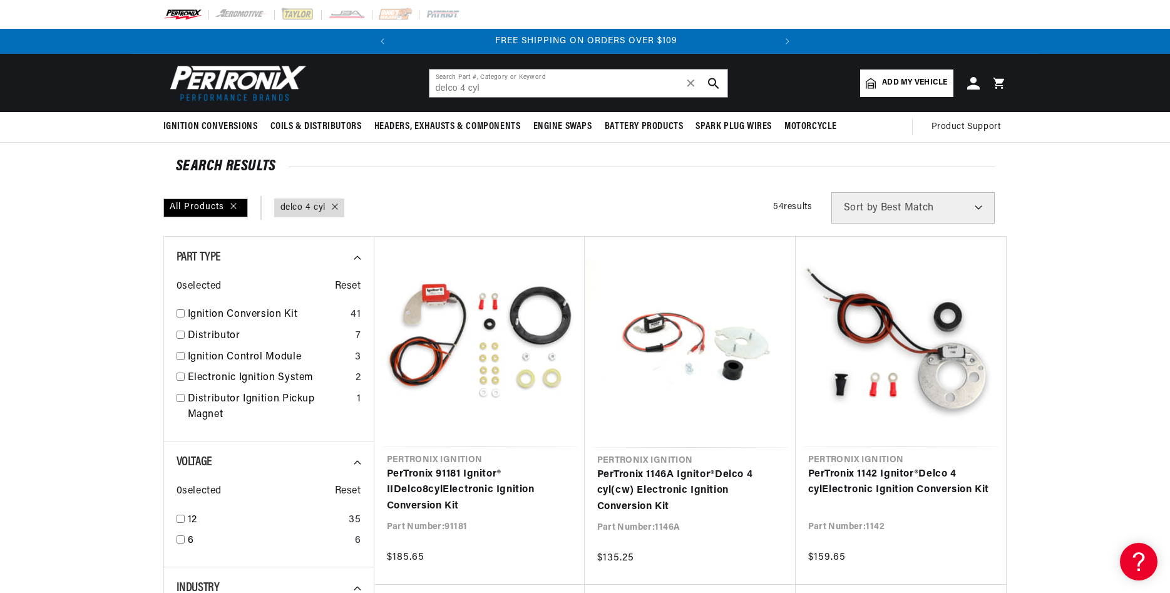
scroll to position [0, 380]
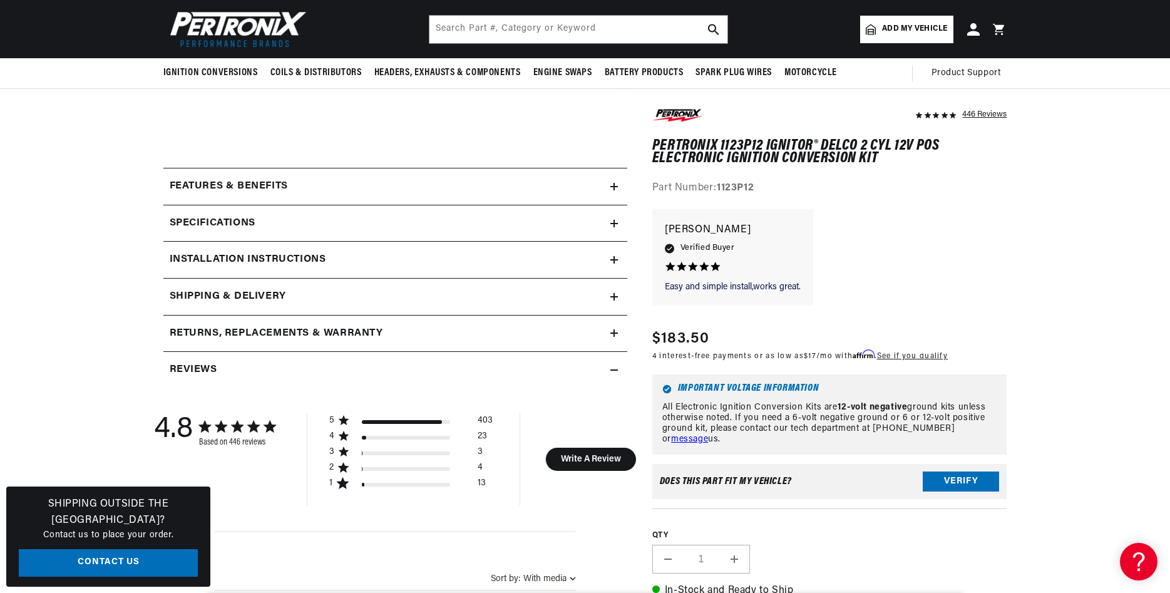
scroll to position [128, 0]
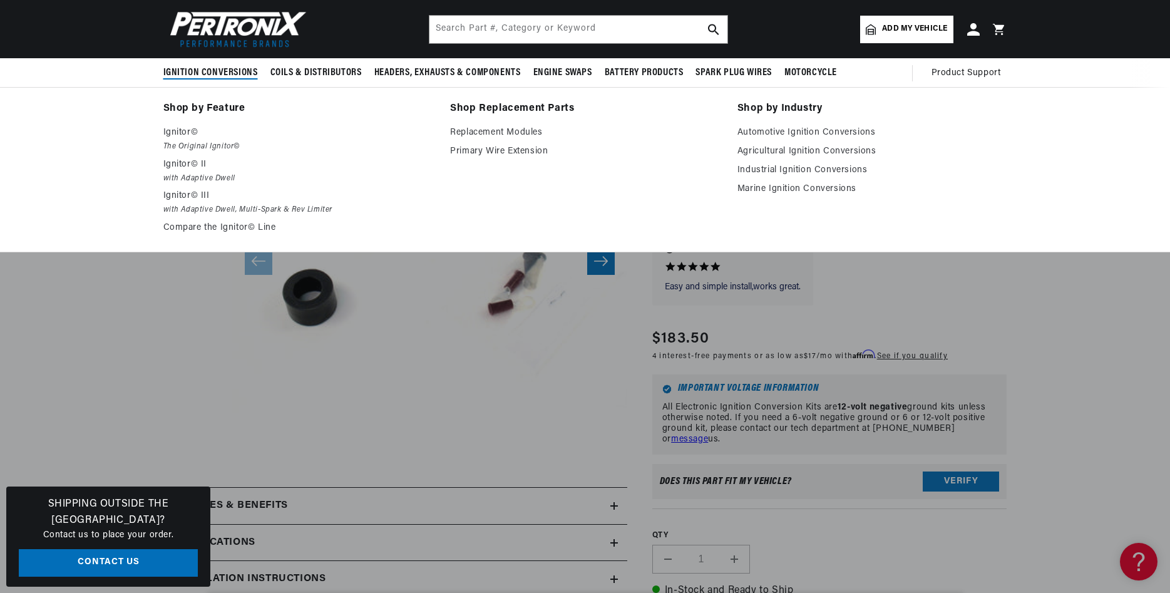
click at [217, 73] on span "Ignition Conversions" at bounding box center [210, 72] width 94 height 13
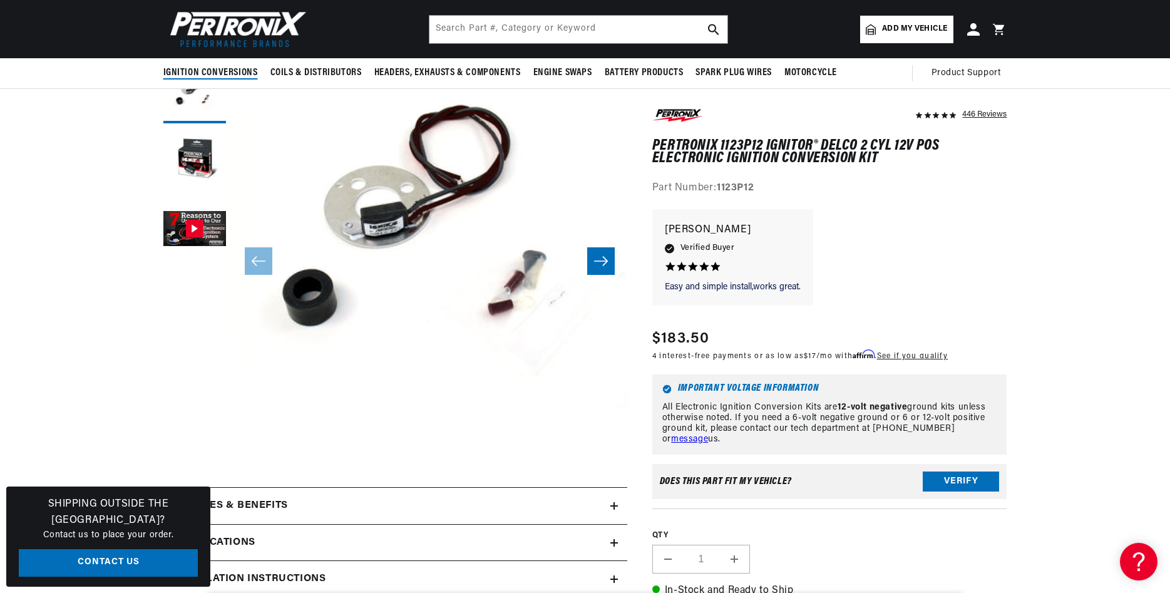
scroll to position [0, 380]
click at [195, 71] on span "Ignition Conversions" at bounding box center [210, 72] width 94 height 13
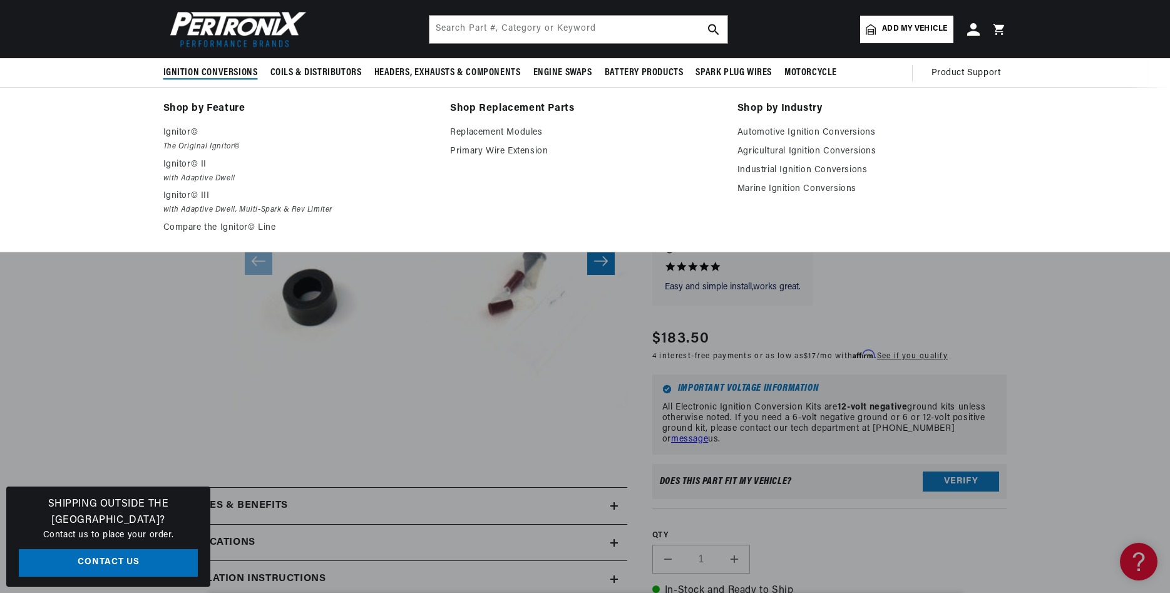
click at [208, 69] on span "Ignition Conversions" at bounding box center [210, 72] width 94 height 13
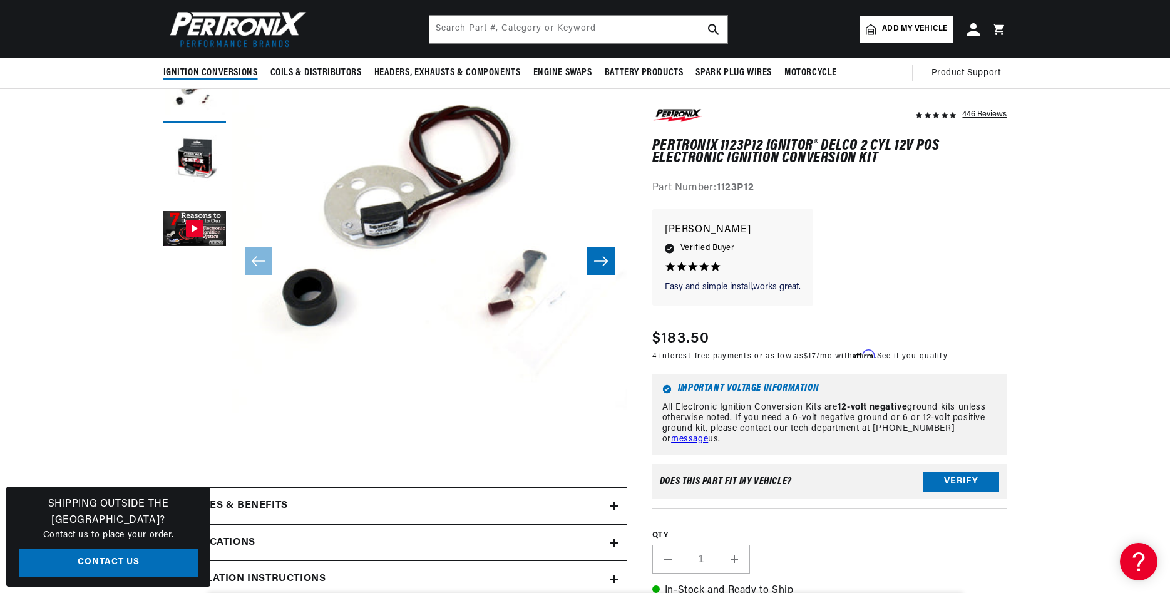
click at [217, 68] on span "Ignition Conversions" at bounding box center [210, 72] width 94 height 13
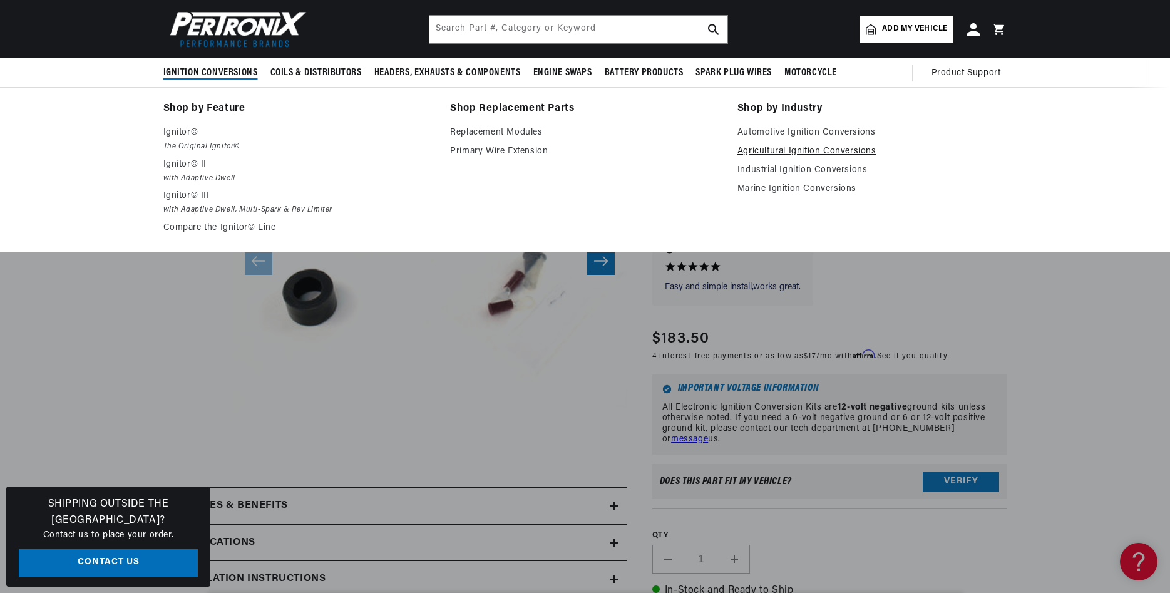
click at [777, 149] on link "Agricultural Ignition Conversions" at bounding box center [872, 151] width 270 height 15
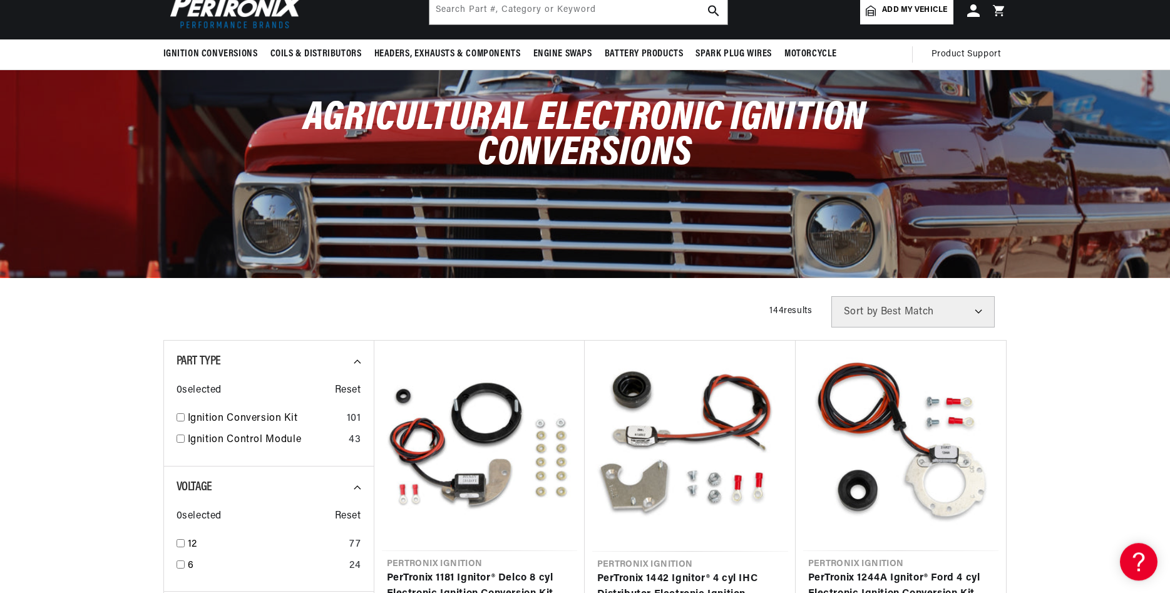
scroll to position [128, 0]
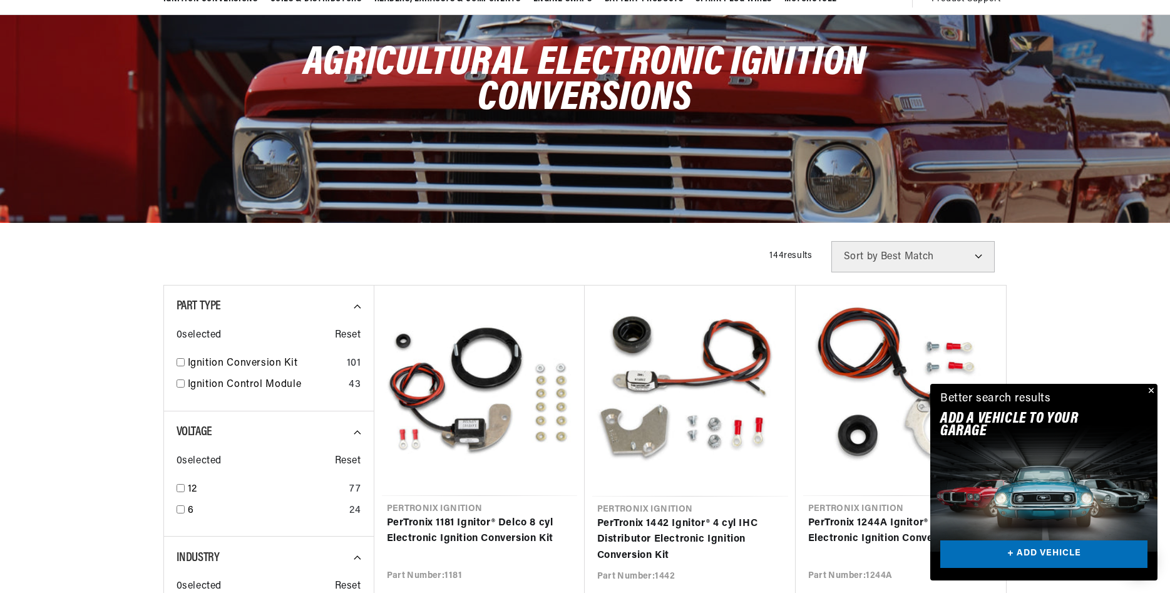
click at [1152, 388] on button "Close" at bounding box center [1149, 391] width 15 height 15
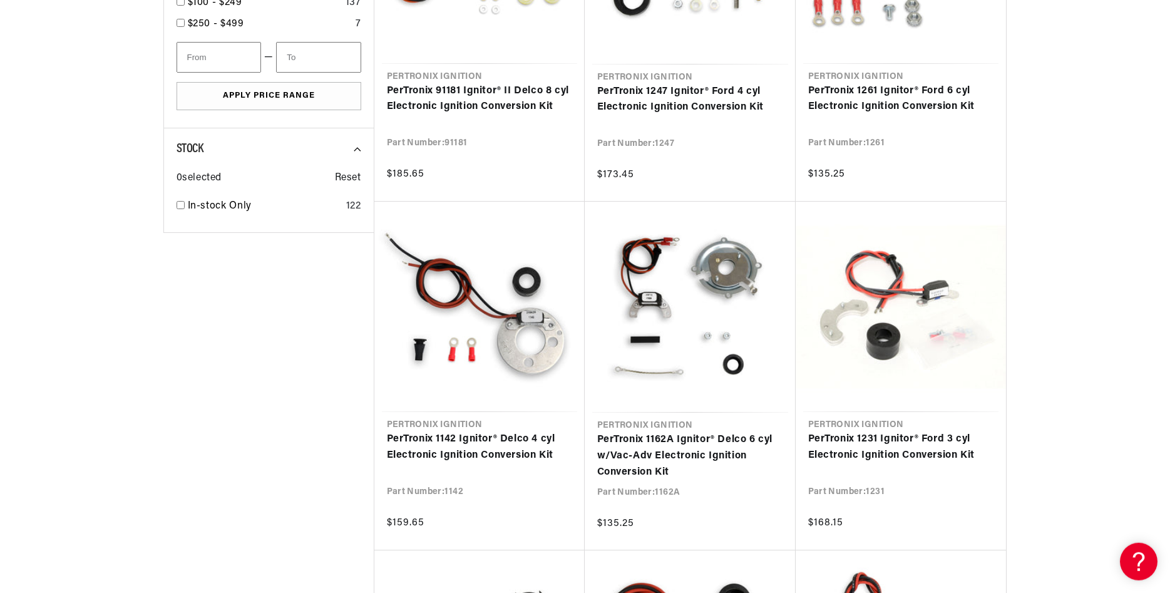
scroll to position [1021, 0]
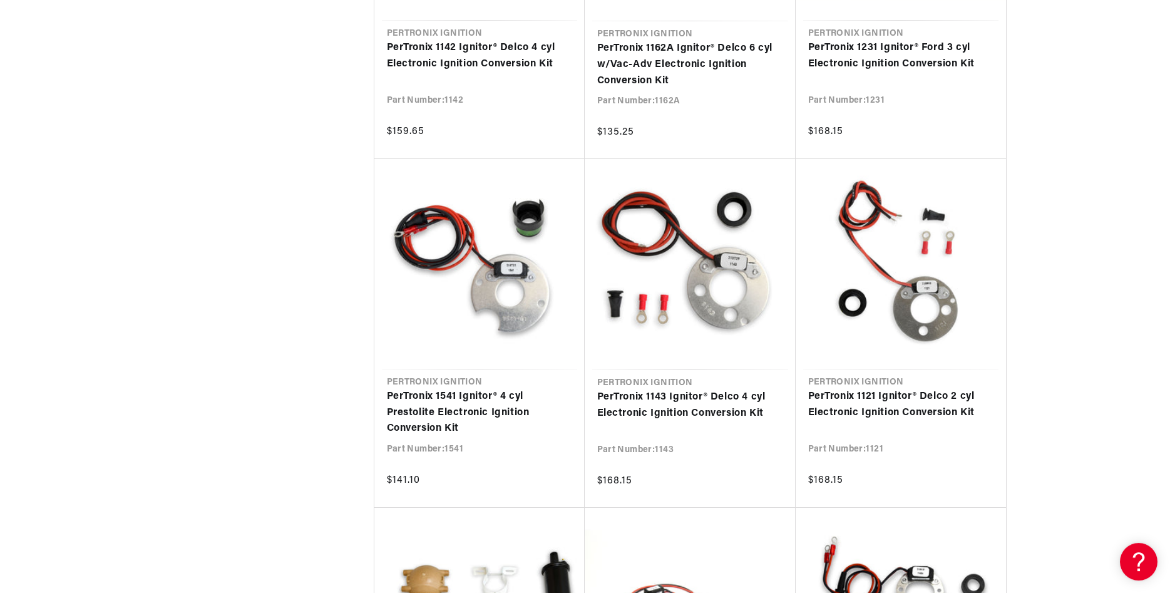
scroll to position [1213, 0]
